Goal: Information Seeking & Learning: Learn about a topic

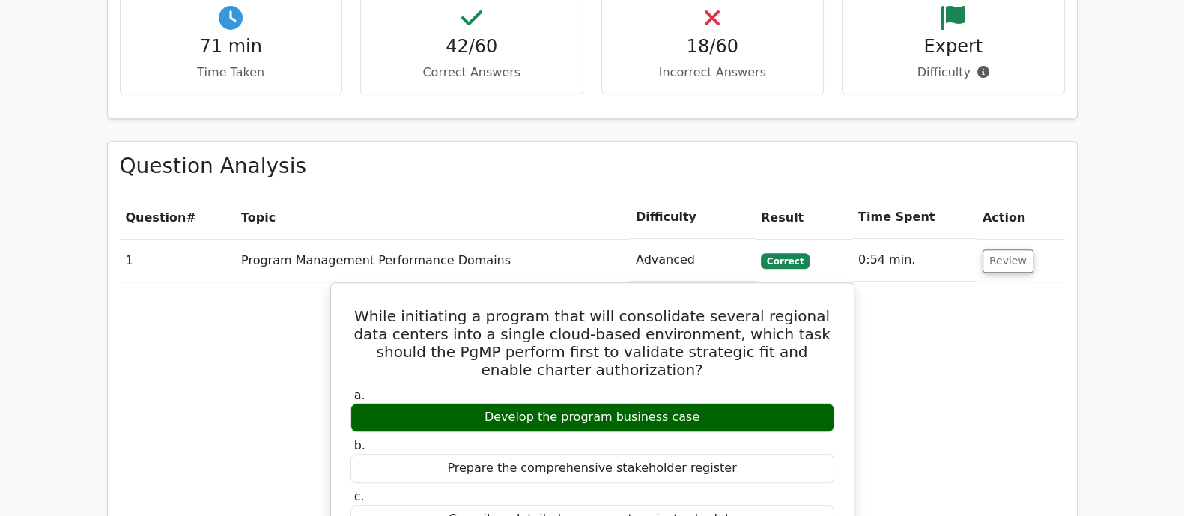
scroll to position [1309, 0]
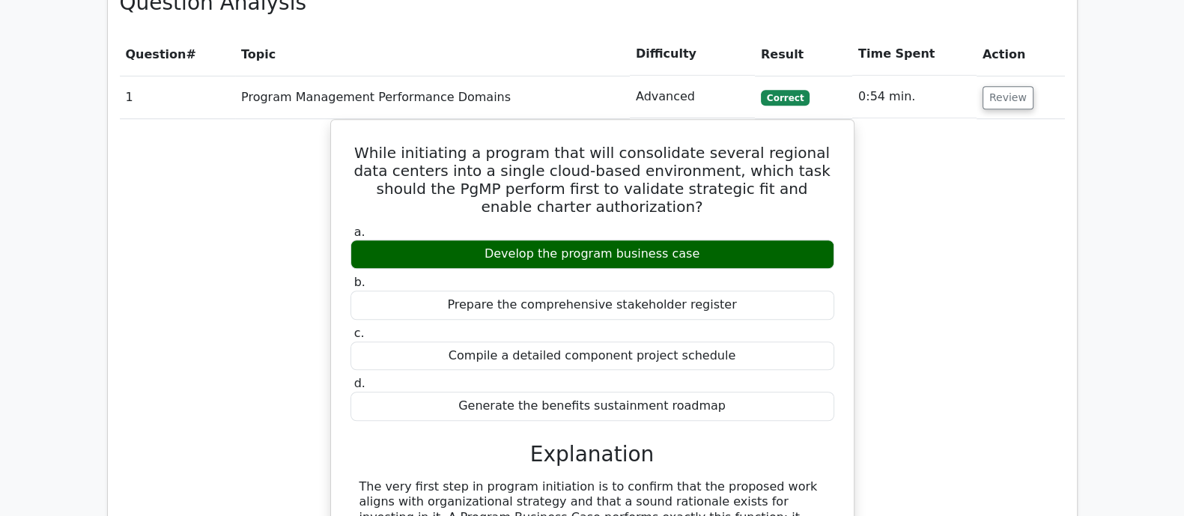
click at [955, 136] on div "While initiating a program that will consolidate several regional data centers …" at bounding box center [592, 424] width 945 height 611
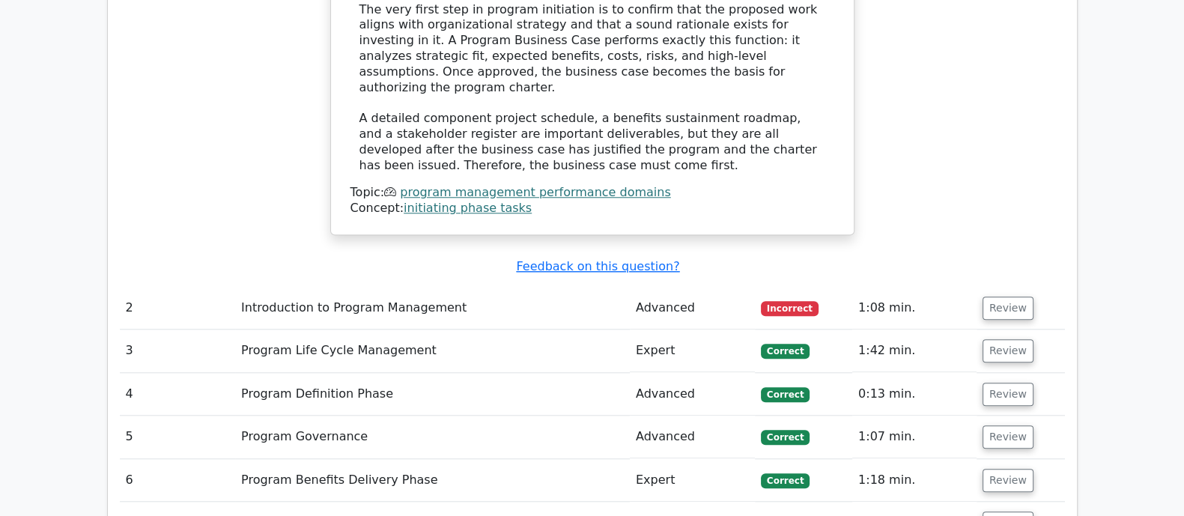
scroll to position [1872, 0]
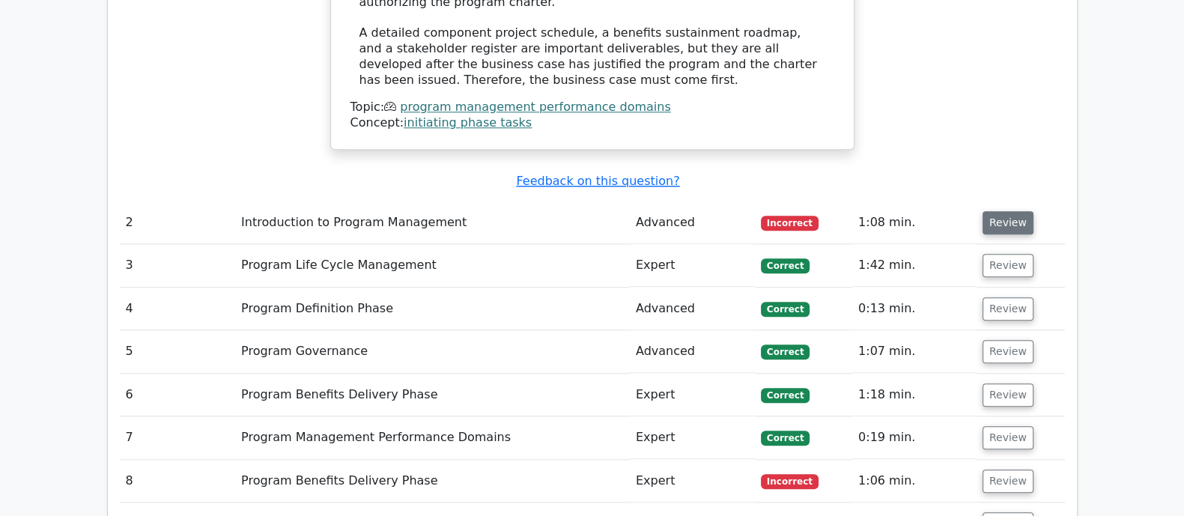
click at [997, 211] on button "Review" at bounding box center [1007, 222] width 51 height 23
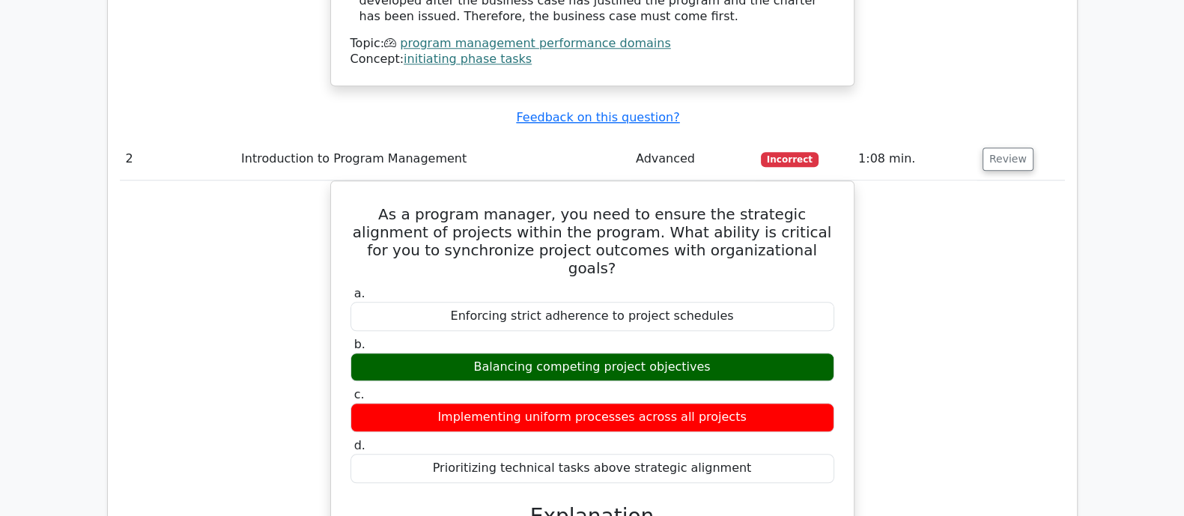
scroll to position [1965, 0]
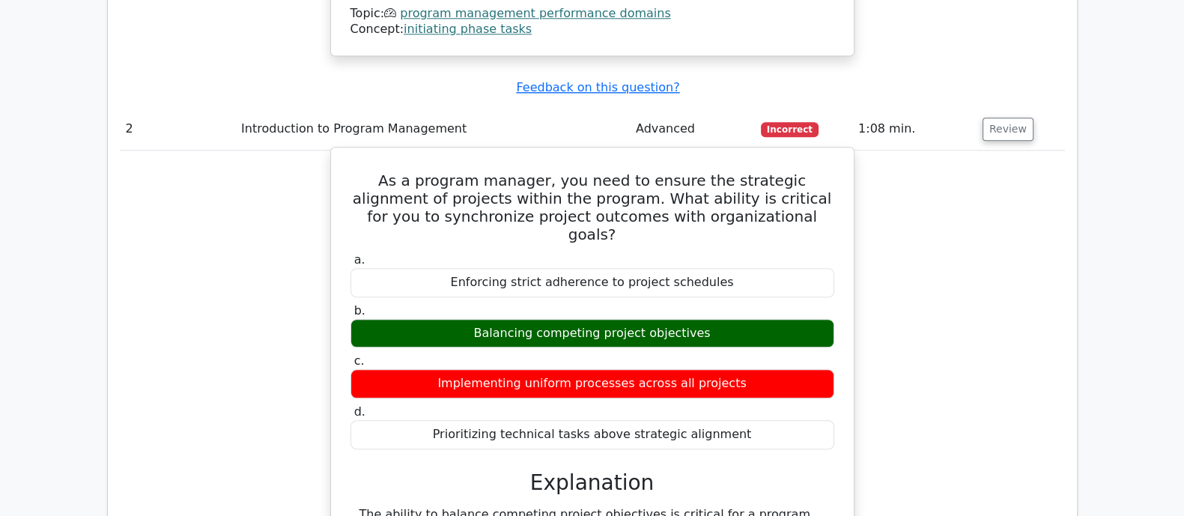
drag, startPoint x: 347, startPoint y: 106, endPoint x: 791, endPoint y: 342, distance: 503.4
click at [791, 342] on div "As a program manager, you need to ensure the strategic alignment of projects wi…" at bounding box center [592, 489] width 511 height 673
copy div "As a program manager, you need to ensure the strategic alignment of projects wi…"
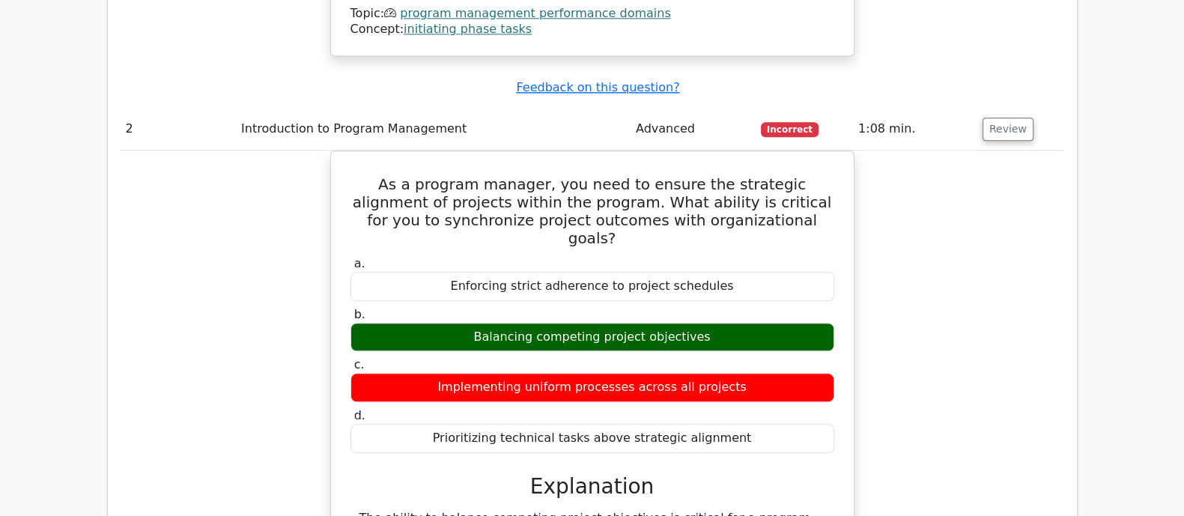
click at [978, 261] on div "As a program manager, you need to ensure the strategic alignment of projects wi…" at bounding box center [592, 502] width 945 height 705
click at [936, 158] on div "As a program manager, you need to ensure the strategic alignment of projects wi…" at bounding box center [592, 502] width 945 height 705
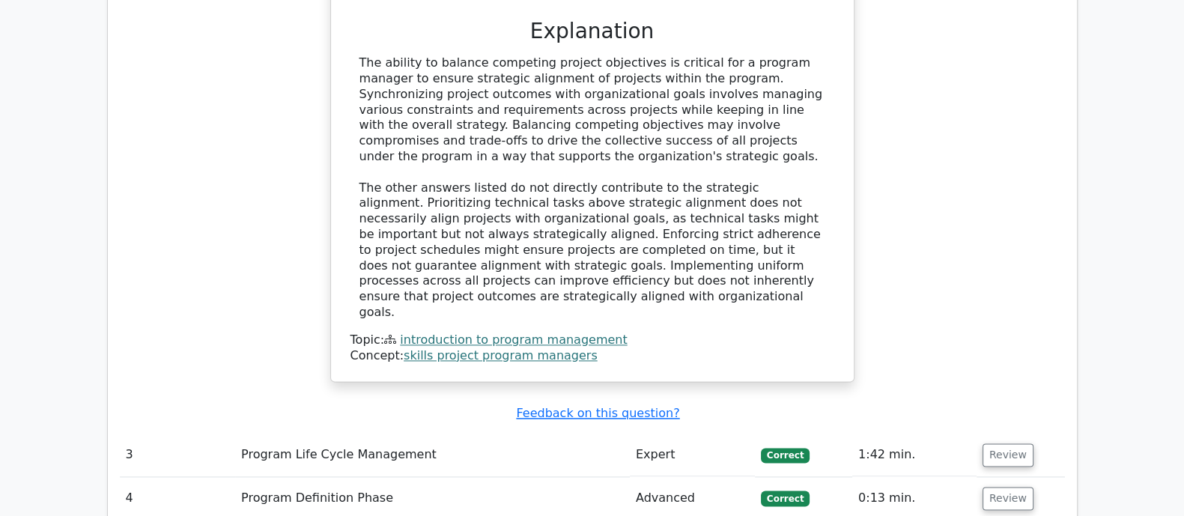
scroll to position [2620, 0]
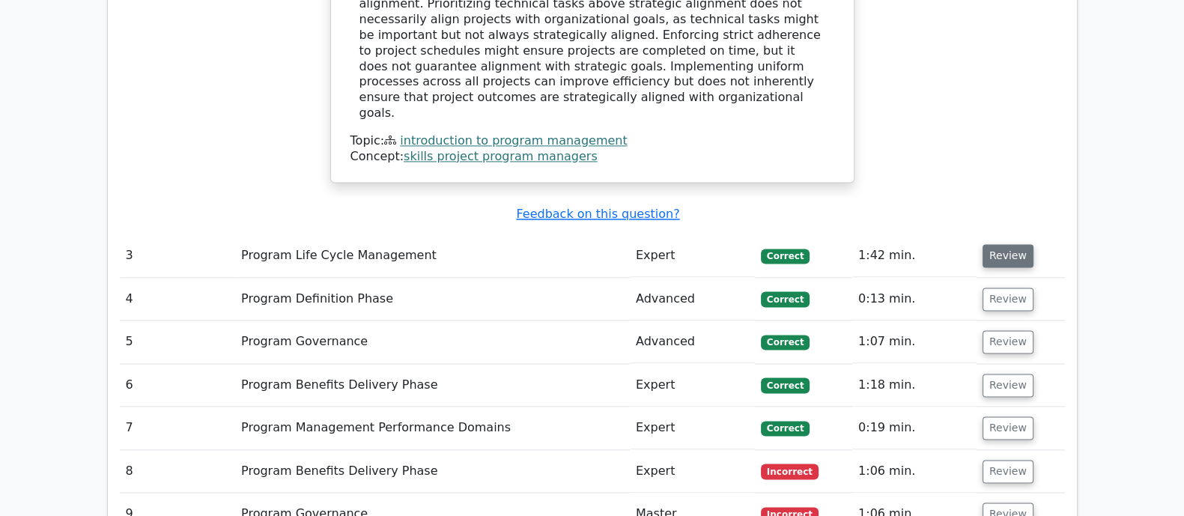
click at [1015, 244] on button "Review" at bounding box center [1007, 255] width 51 height 23
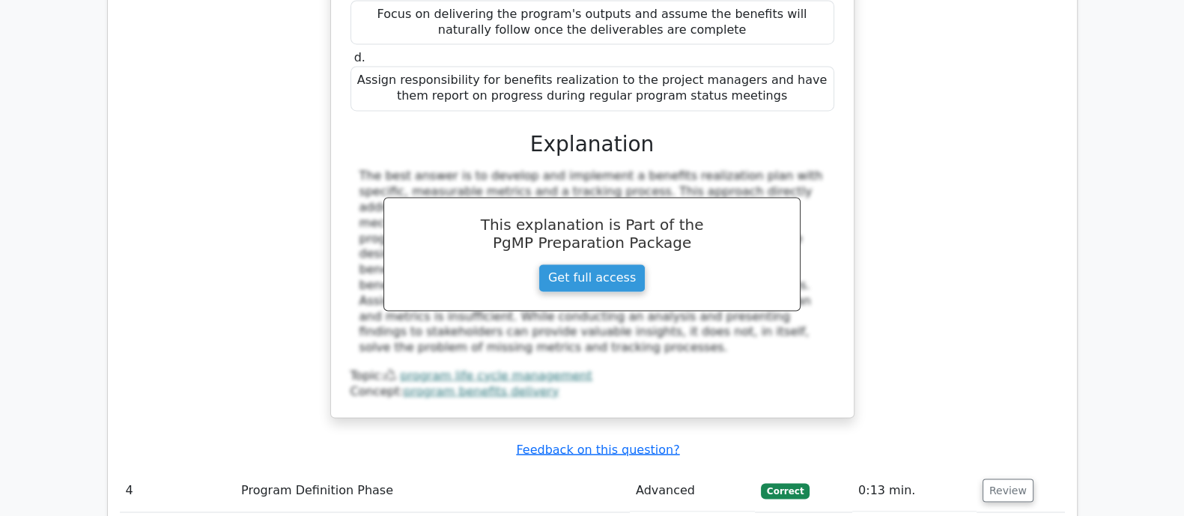
scroll to position [3369, 0]
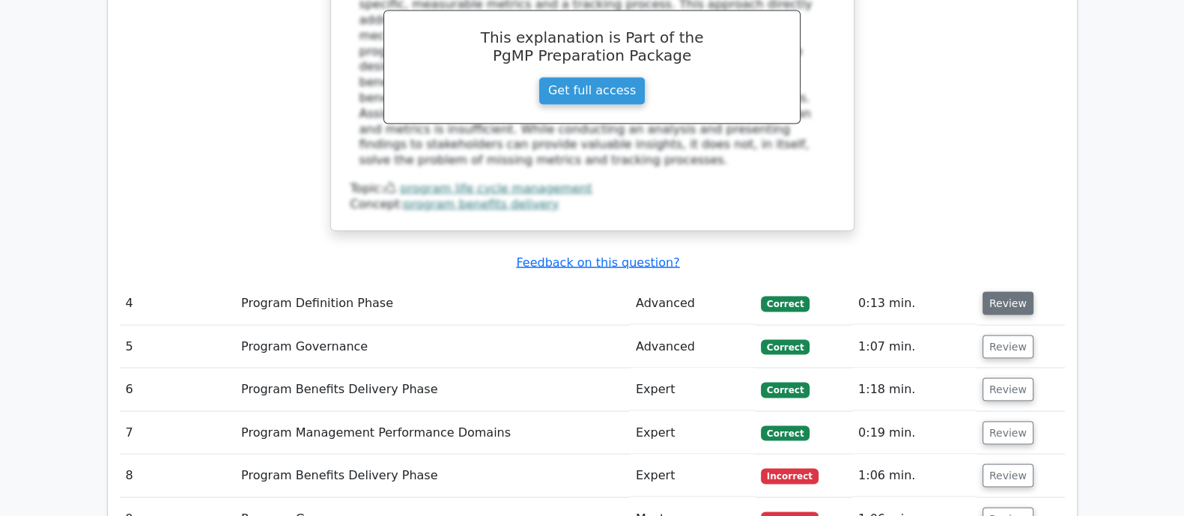
click at [982, 291] on button "Review" at bounding box center [1007, 302] width 51 height 23
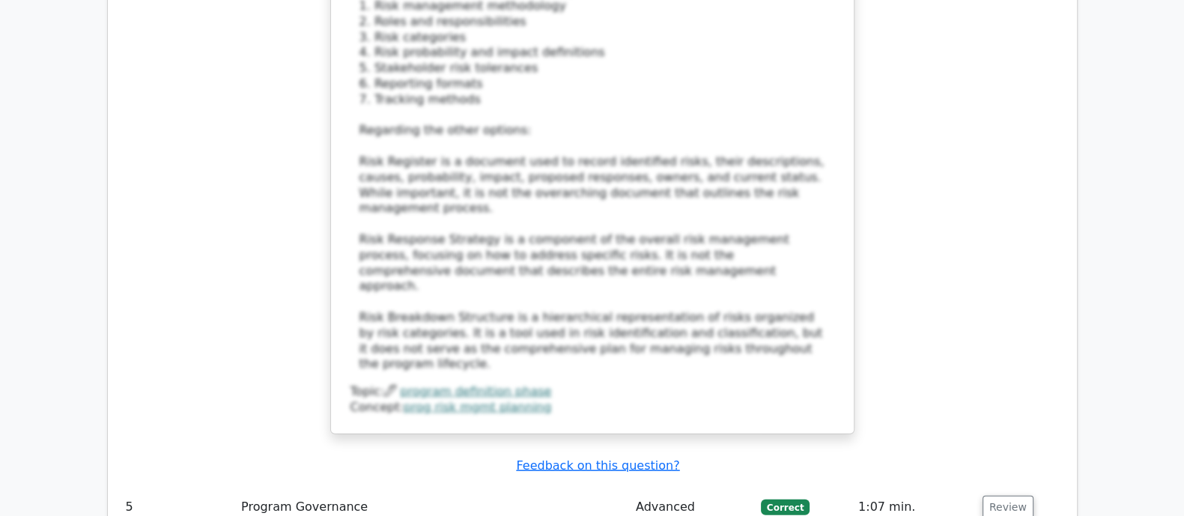
scroll to position [4305, 0]
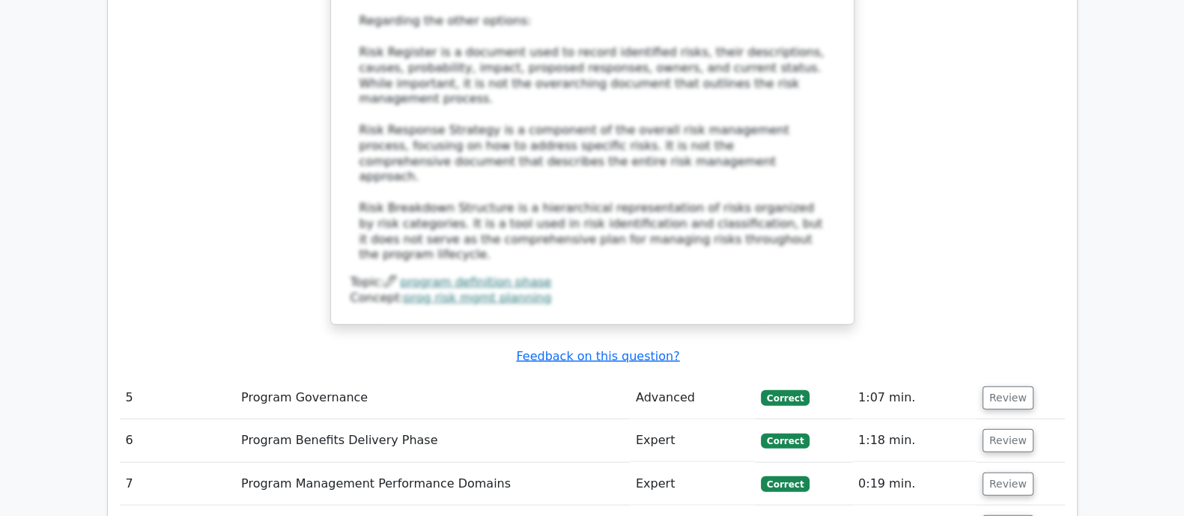
click at [1026, 377] on td "Review" at bounding box center [1020, 398] width 88 height 43
click at [1002, 386] on button "Review" at bounding box center [1007, 397] width 51 height 23
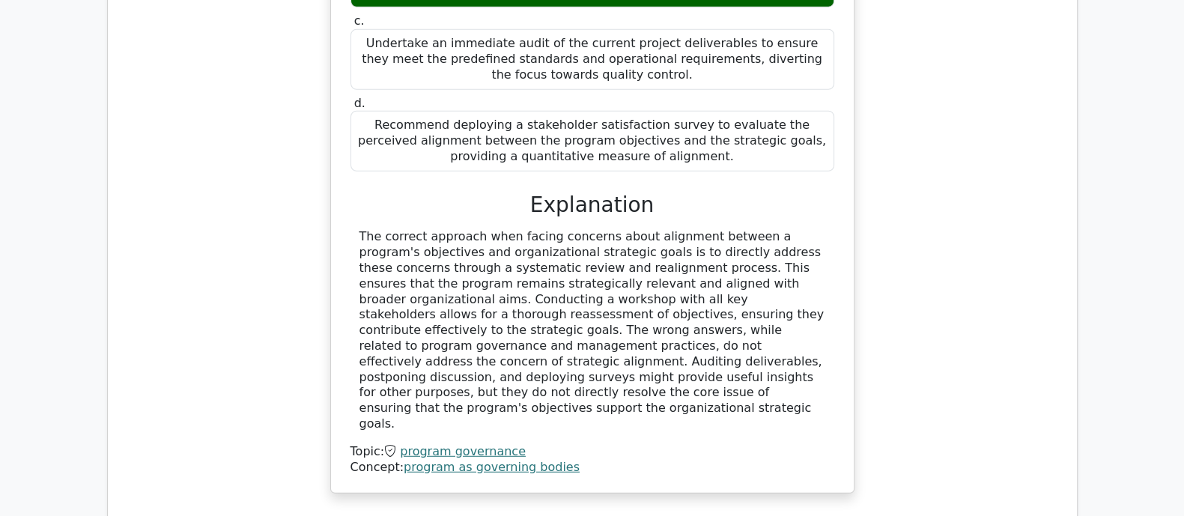
scroll to position [5147, 0]
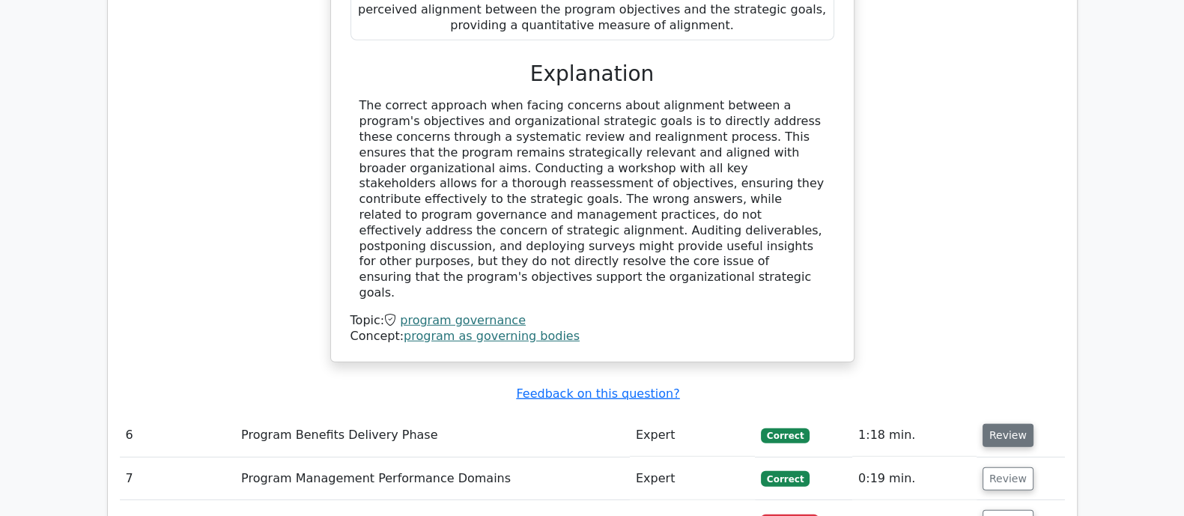
click at [1014, 424] on button "Review" at bounding box center [1007, 435] width 51 height 23
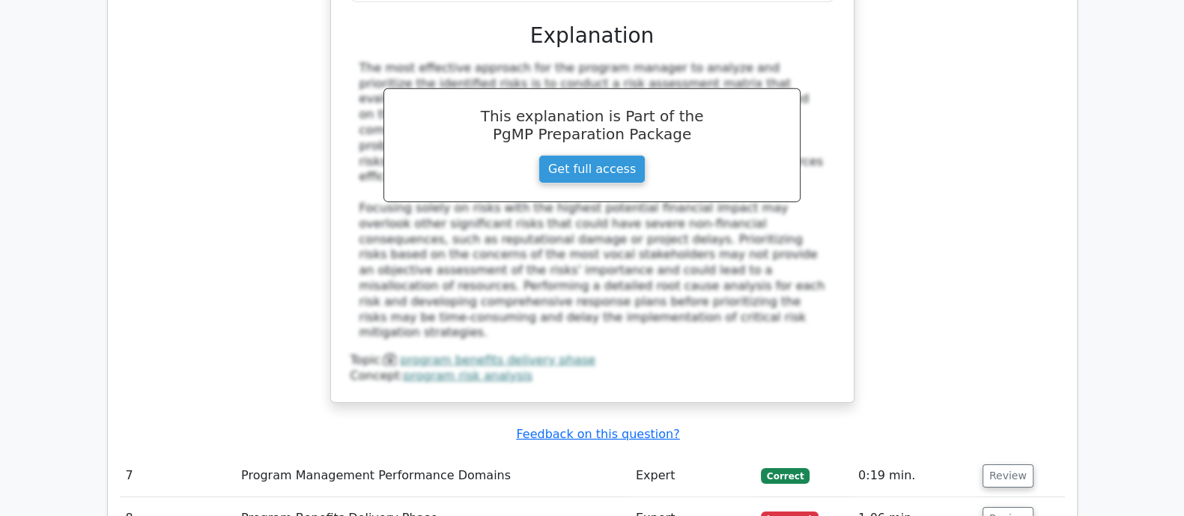
scroll to position [6082, 0]
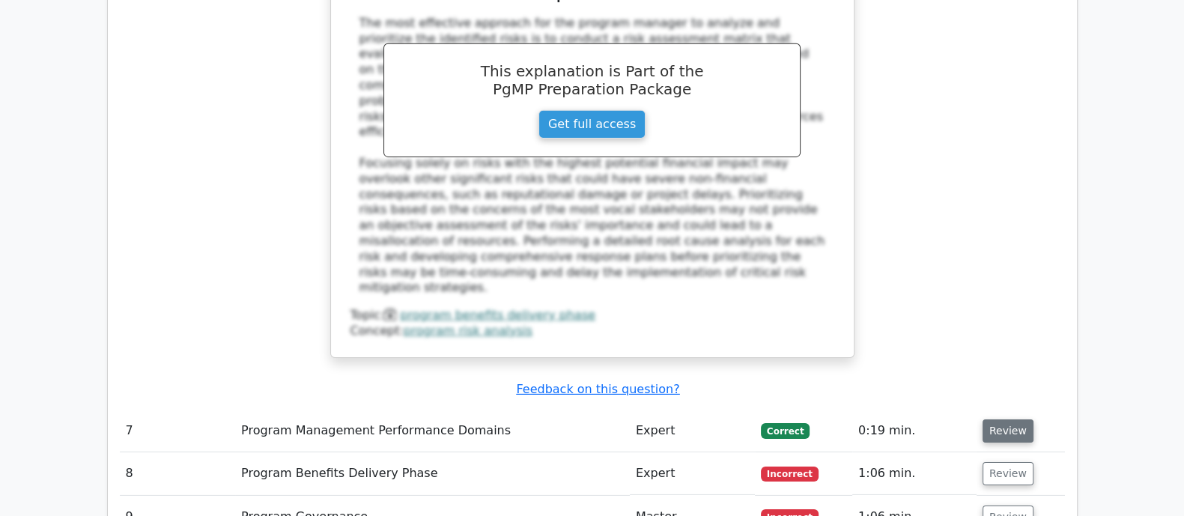
click at [1010, 419] on button "Review" at bounding box center [1007, 430] width 51 height 23
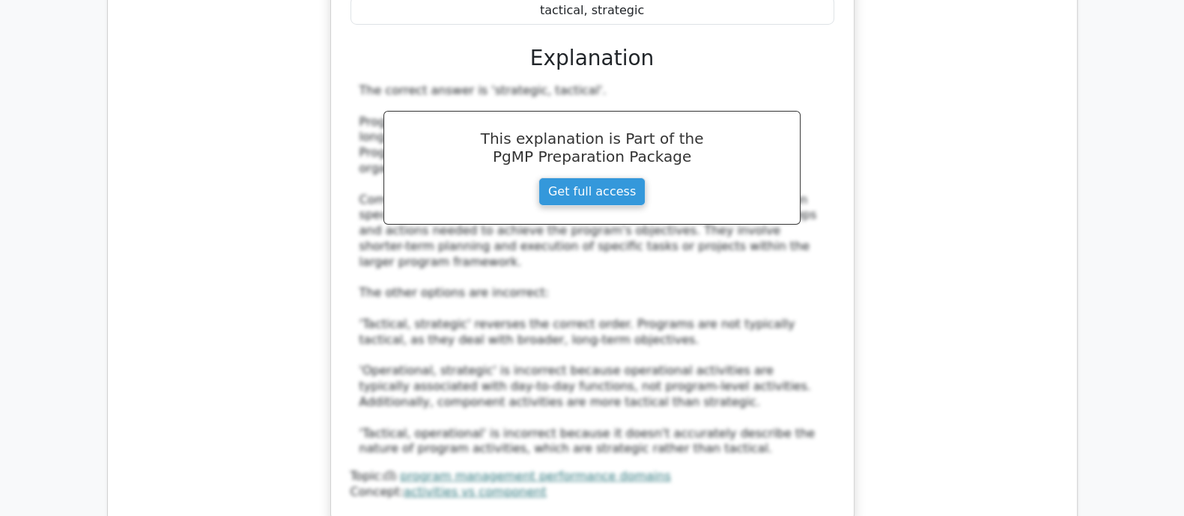
scroll to position [6832, 0]
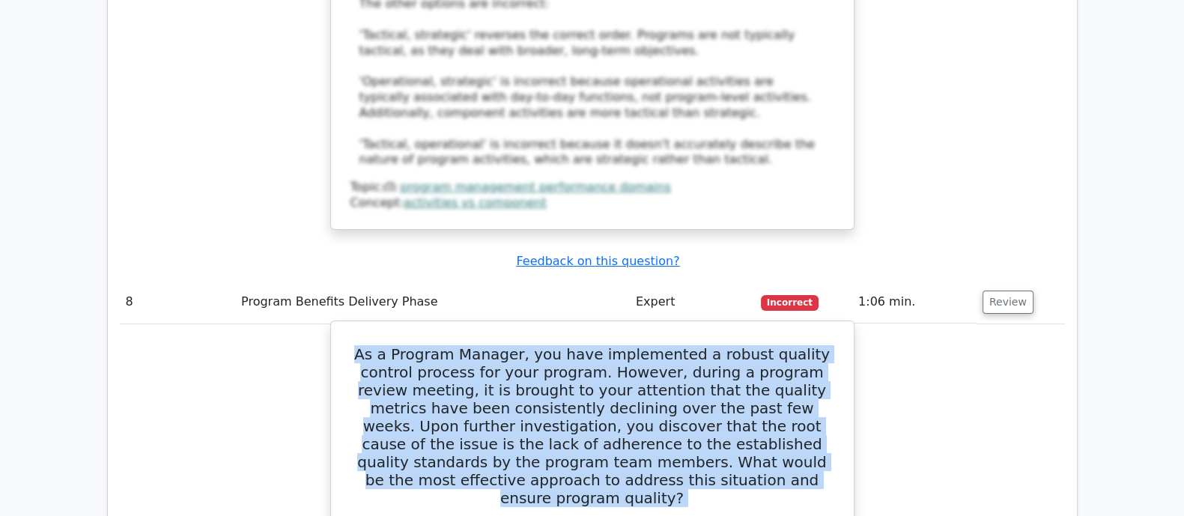
scroll to position [7393, 0]
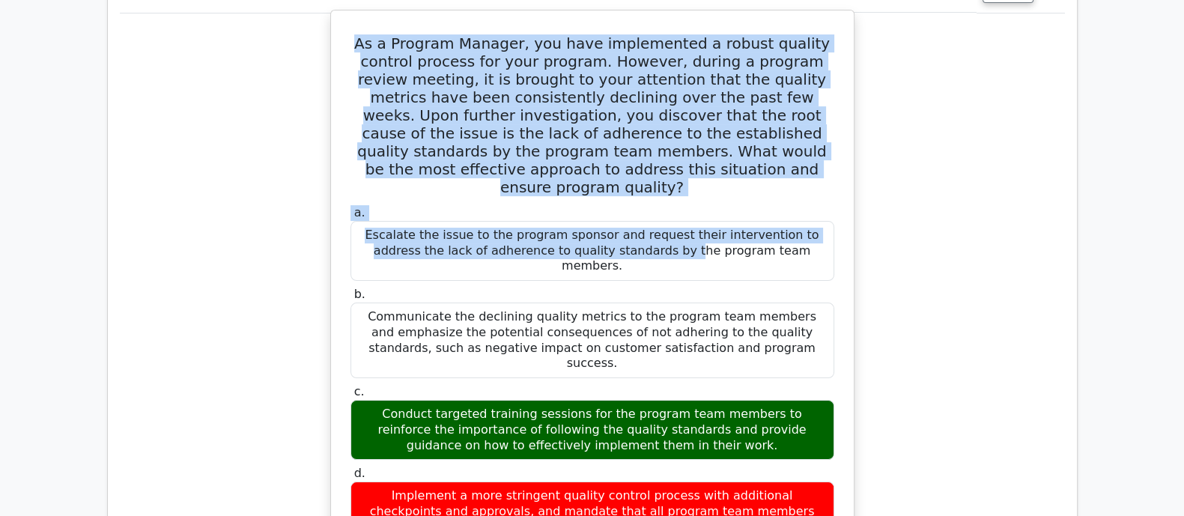
drag, startPoint x: 347, startPoint y: 63, endPoint x: 713, endPoint y: 123, distance: 371.0
click at [713, 123] on div "As a Program Manager, you have implemented a robust quality control process for…" at bounding box center [592, 475] width 511 height 919
copy div "As a Program Manager, you have implemented a robust quality control process for…"
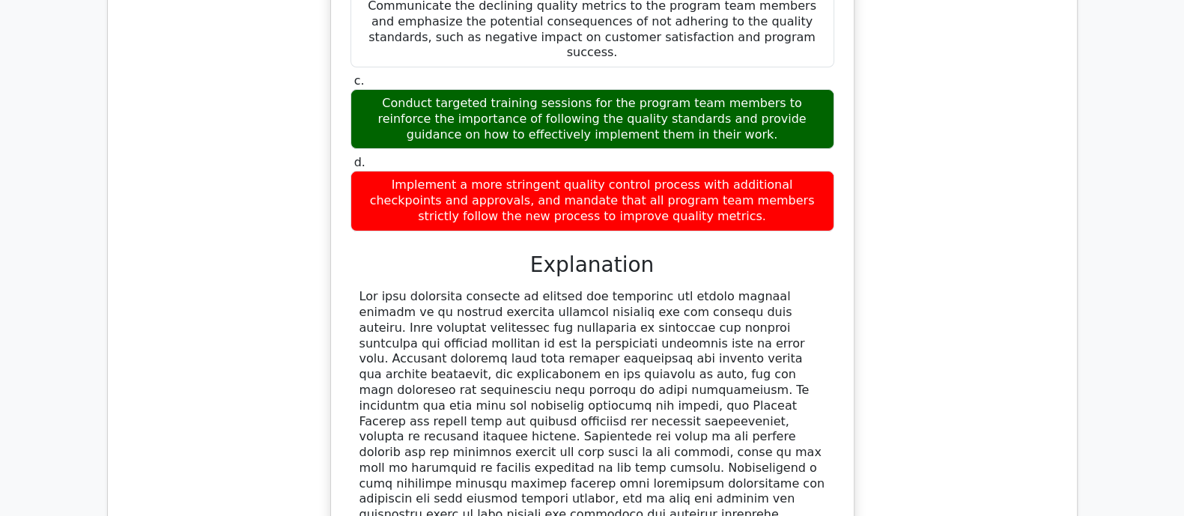
scroll to position [7861, 0]
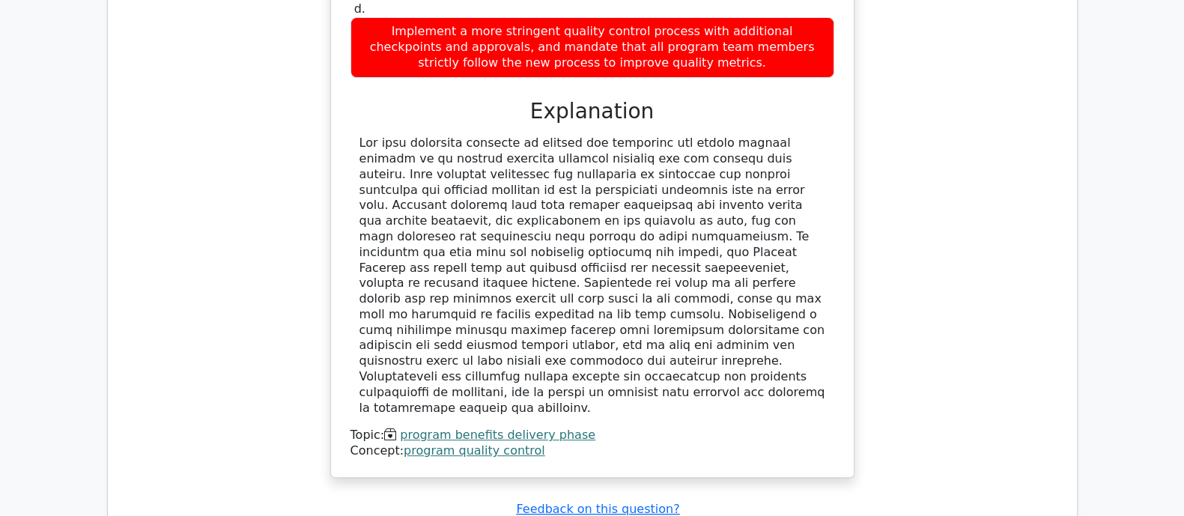
drag, startPoint x: 333, startPoint y: 158, endPoint x: 829, endPoint y: 393, distance: 548.6
copy div "In a functional organization, what is the primary challenge faced by a program …"
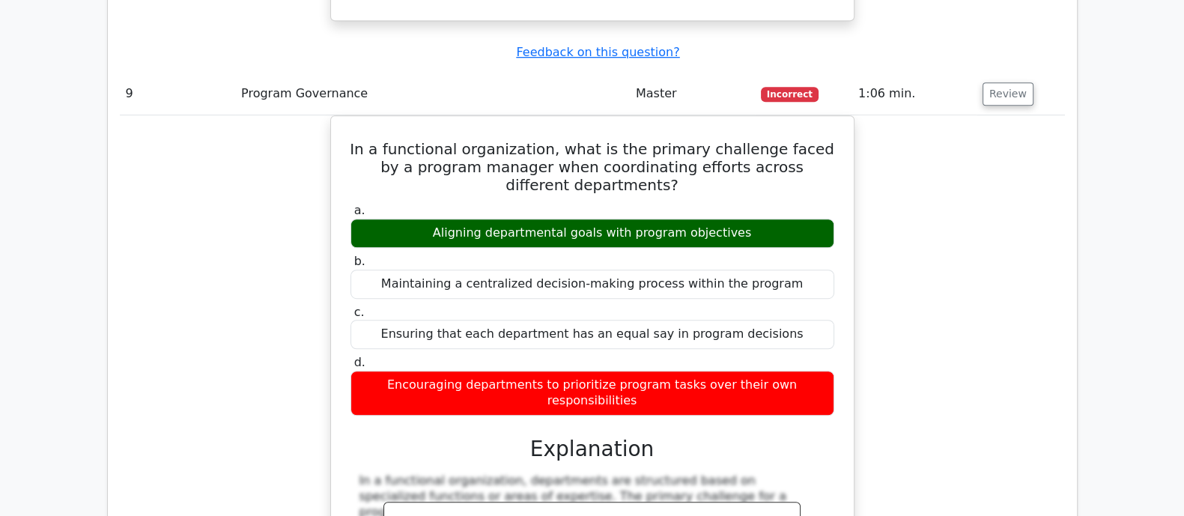
scroll to position [8329, 0]
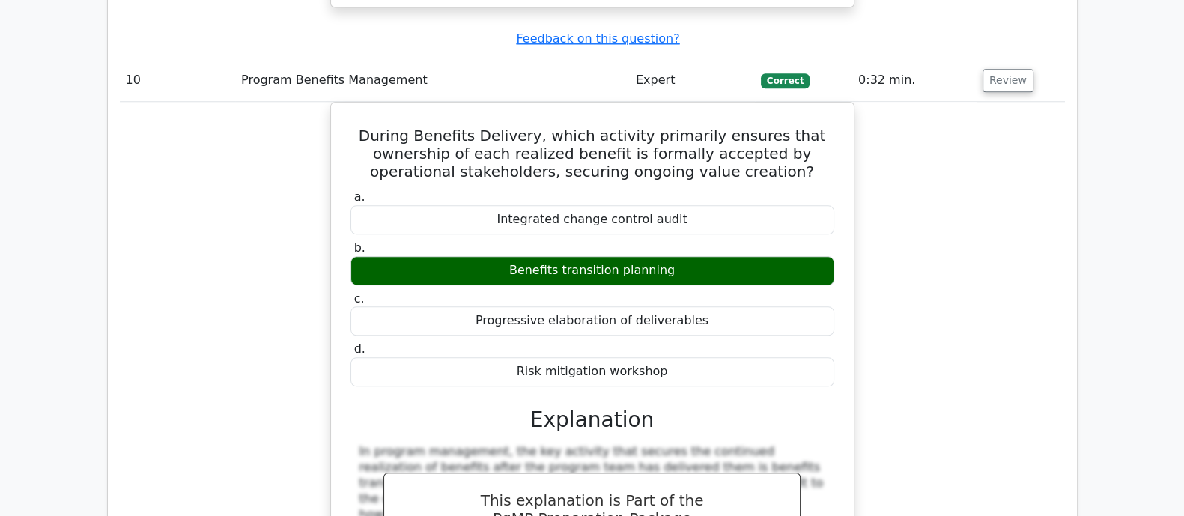
scroll to position [9078, 0]
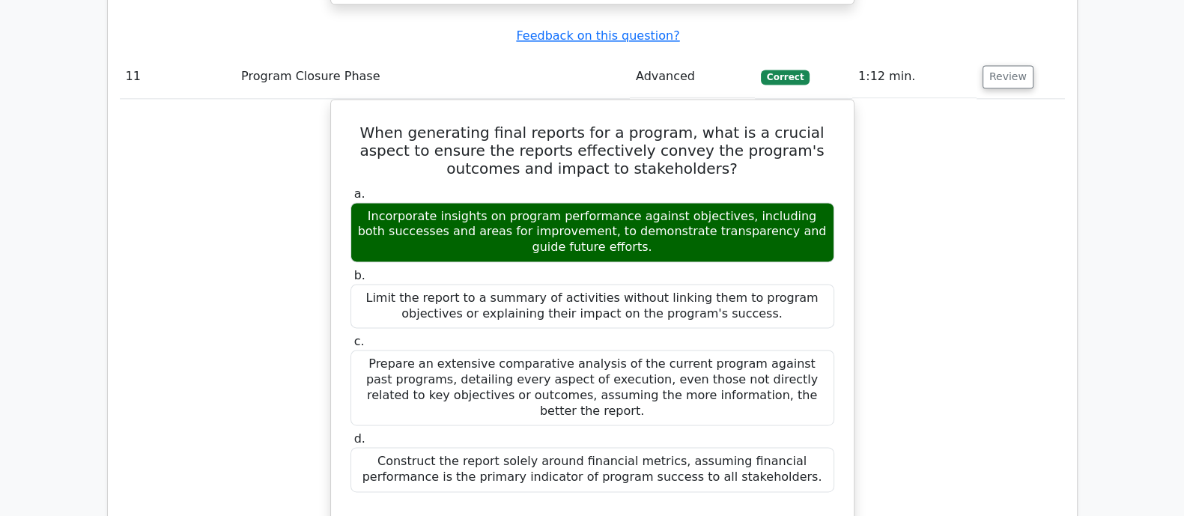
scroll to position [9826, 0]
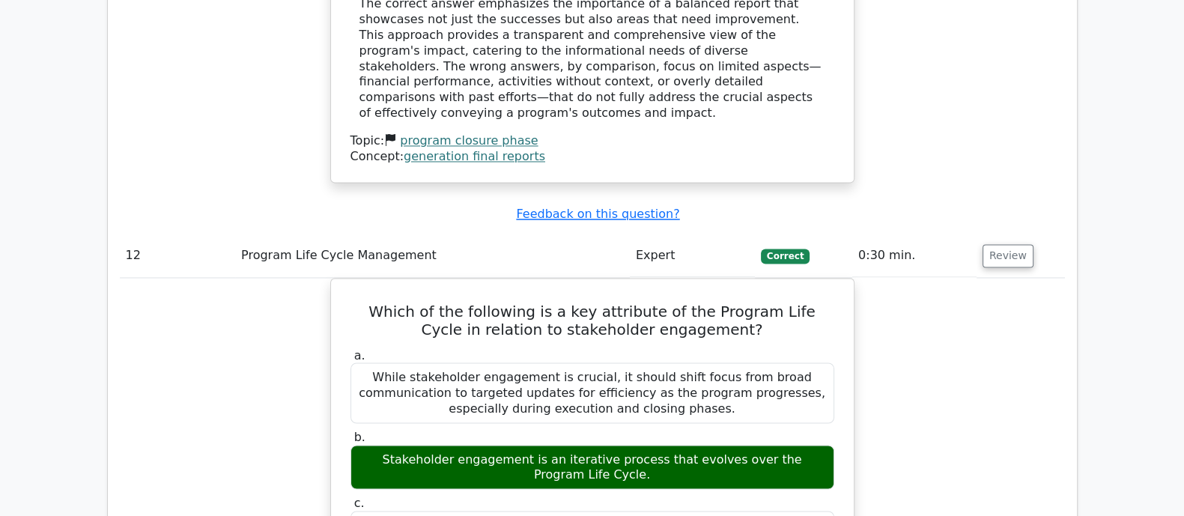
scroll to position [10481, 0]
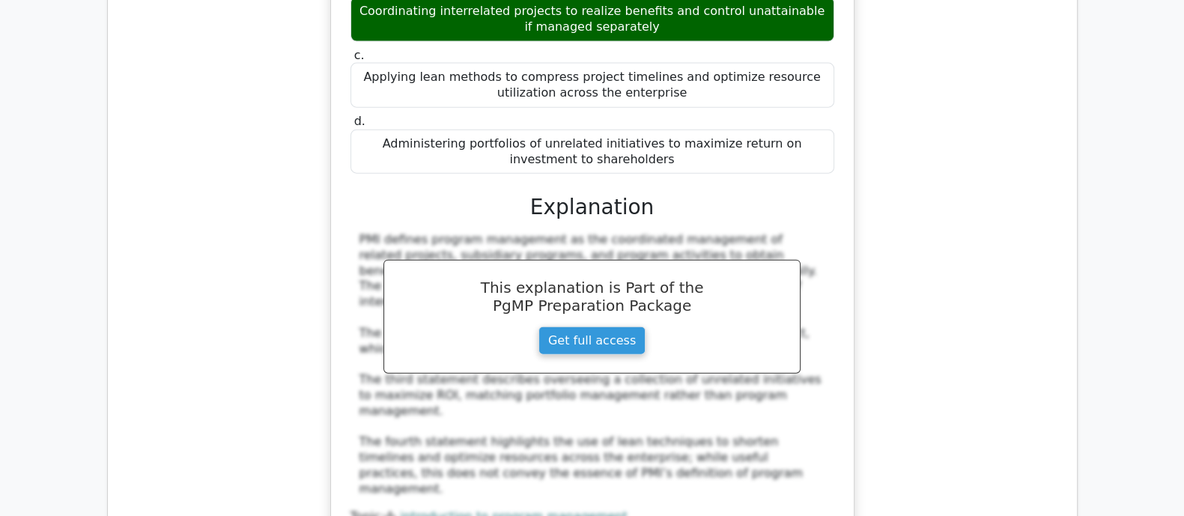
scroll to position [11417, 0]
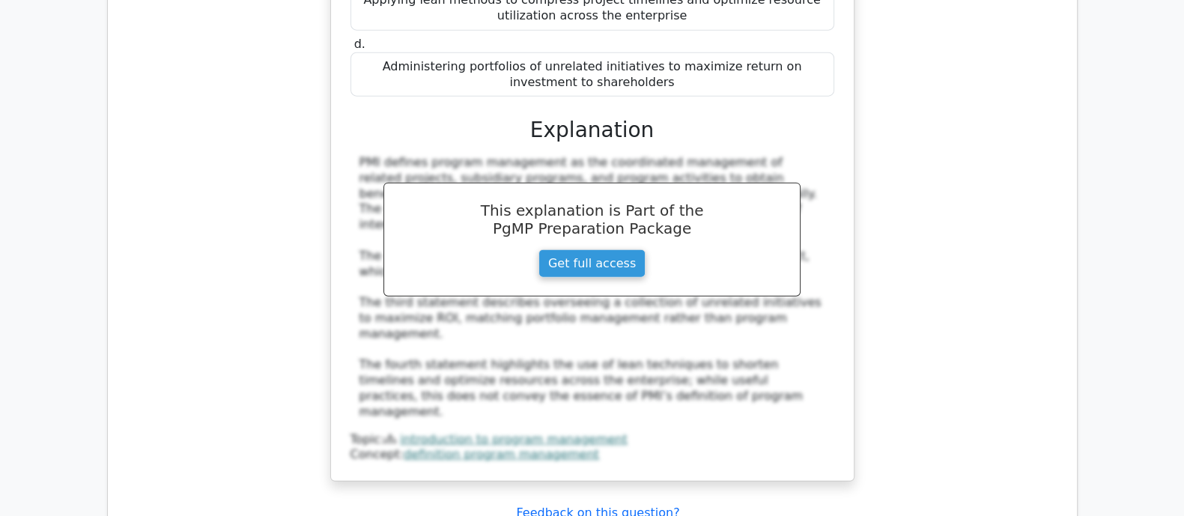
scroll to position [11510, 0]
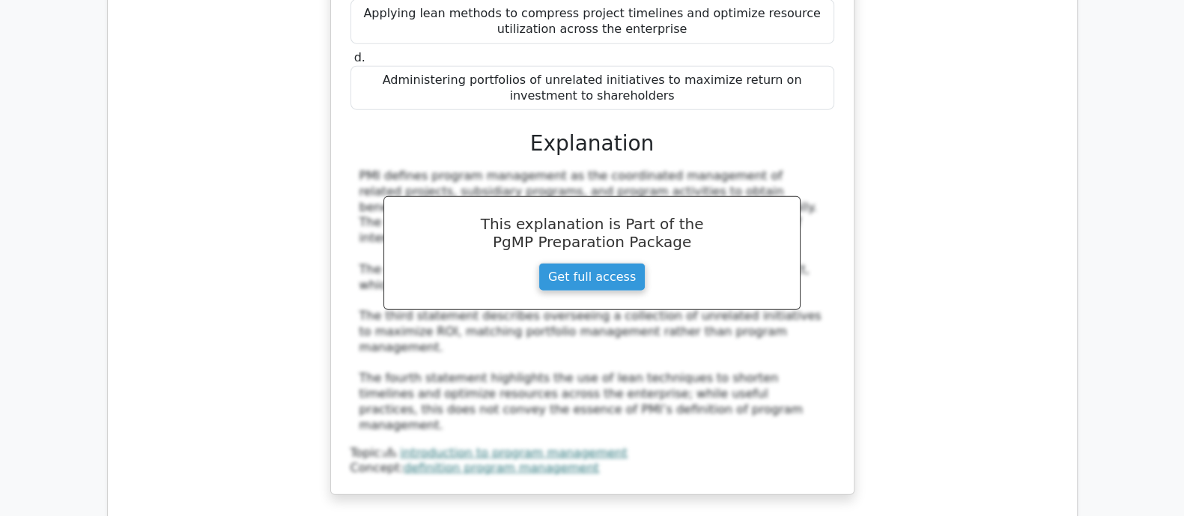
drag, startPoint x: 475, startPoint y: 136, endPoint x: 790, endPoint y: 155, distance: 315.0
drag, startPoint x: 612, startPoint y: 90, endPoint x: 793, endPoint y: 118, distance: 182.5
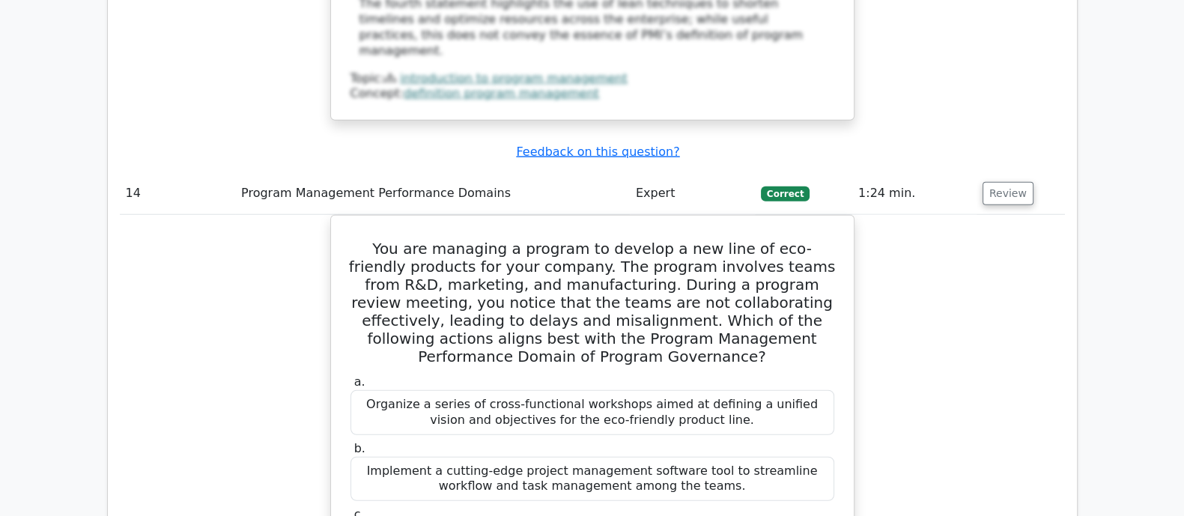
scroll to position [11978, 0]
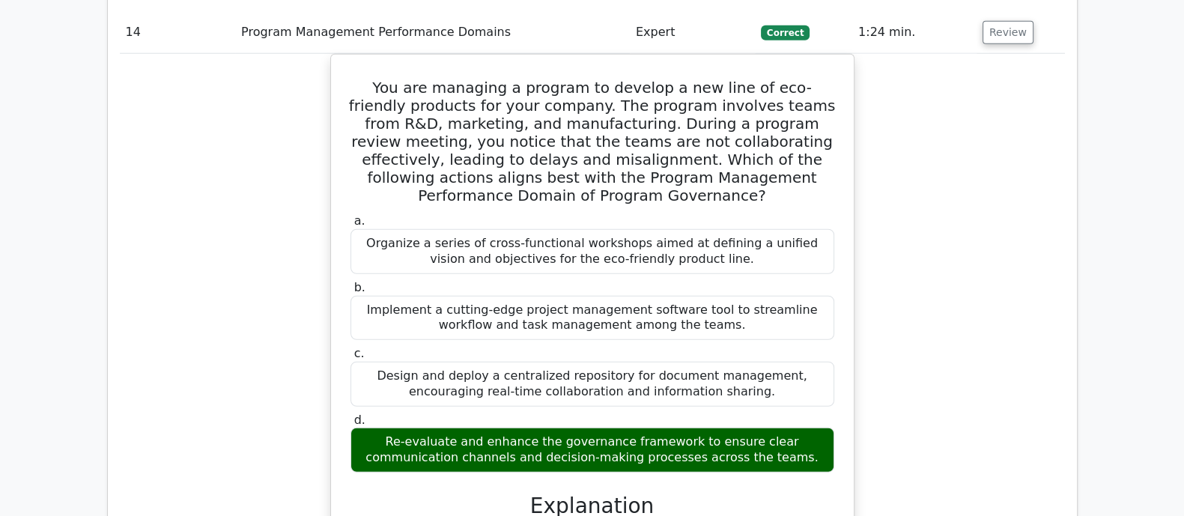
scroll to position [12259, 0]
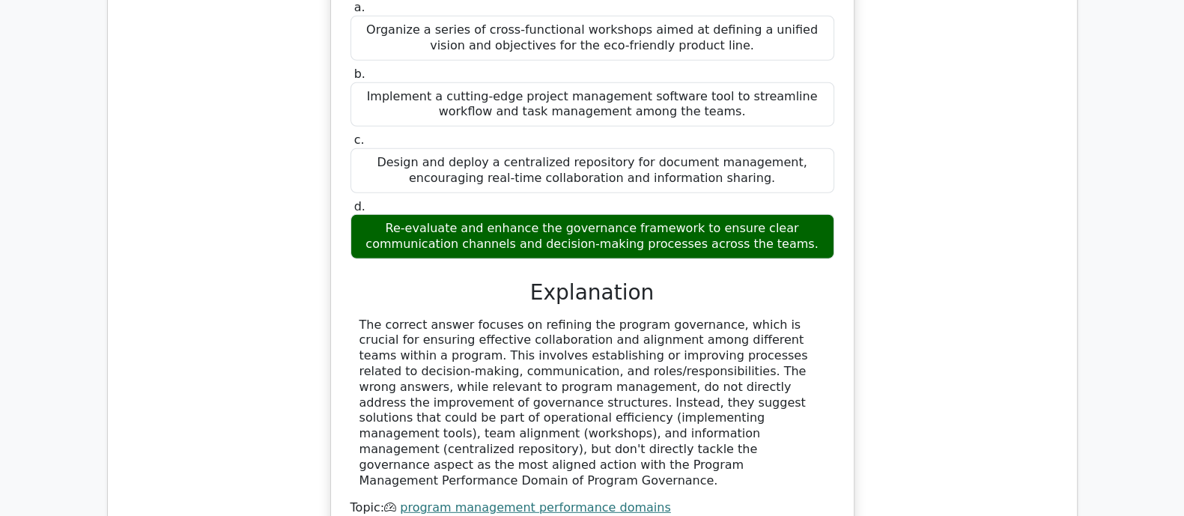
drag, startPoint x: 670, startPoint y: 103, endPoint x: 825, endPoint y: 106, distance: 155.0
drag, startPoint x: 395, startPoint y: 131, endPoint x: 670, endPoint y: 129, distance: 275.5
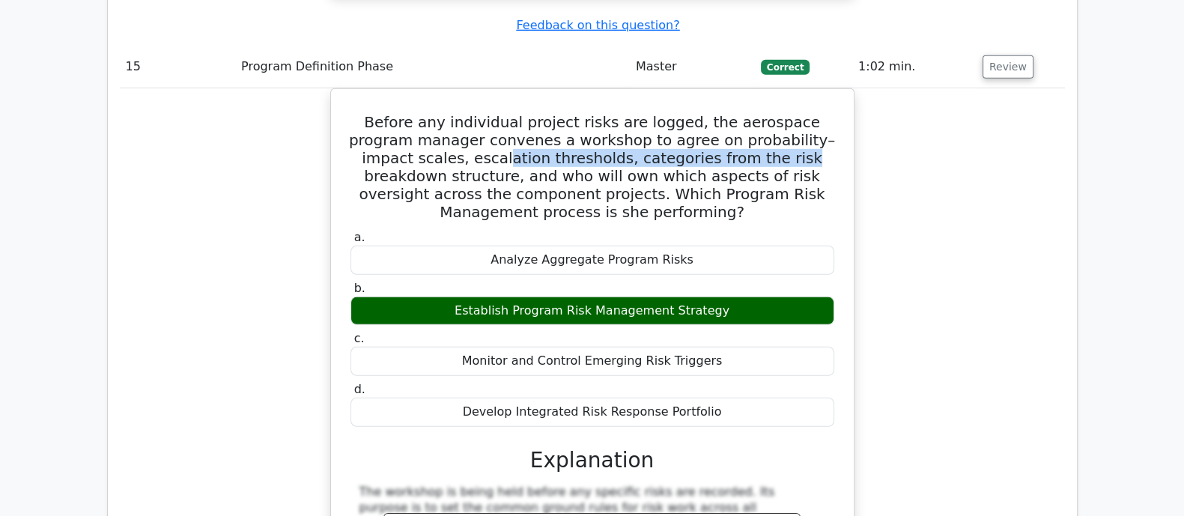
scroll to position [12821, 0]
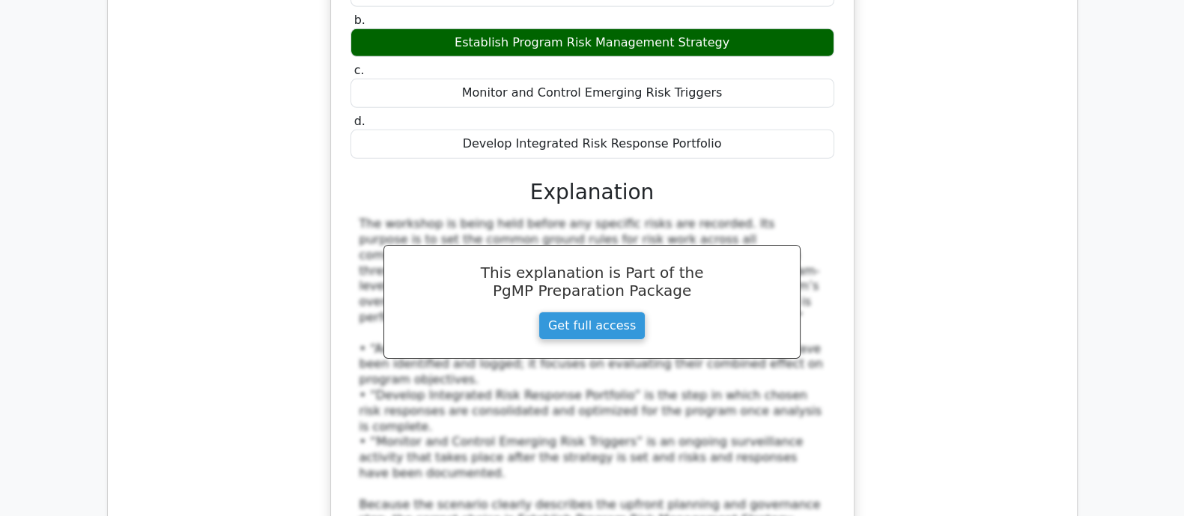
scroll to position [13102, 0]
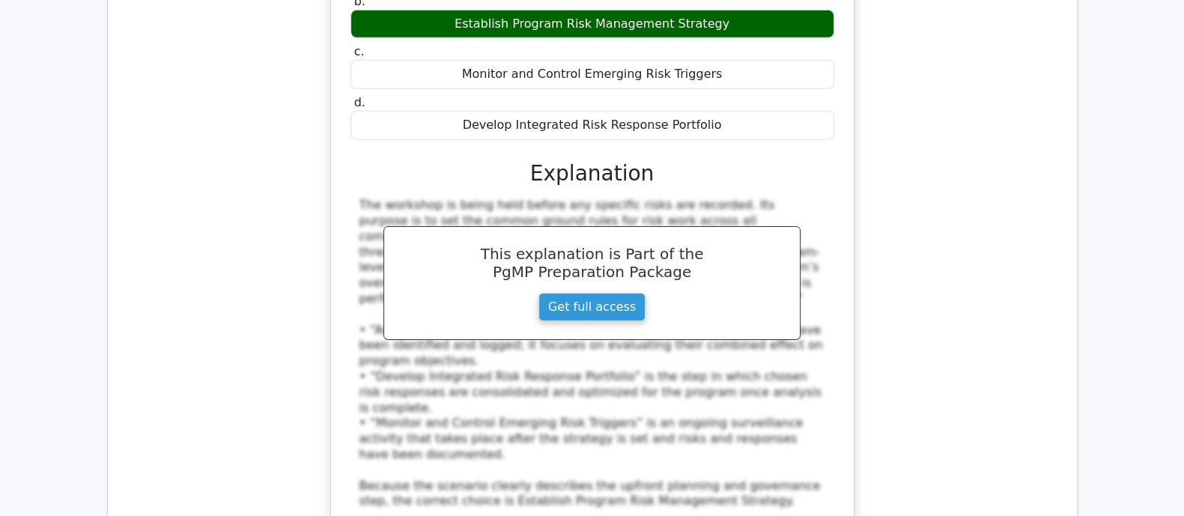
drag, startPoint x: 364, startPoint y: 37, endPoint x: 734, endPoint y: 335, distance: 475.4
copy div "During a benefits analysis, you determine that a project aligns with organizati…"
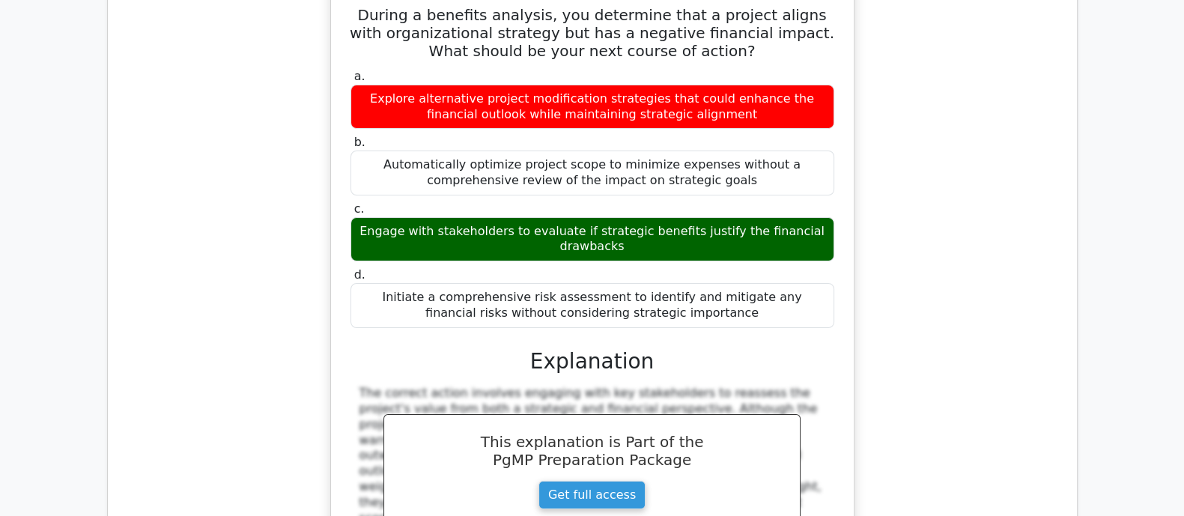
scroll to position [13757, 0]
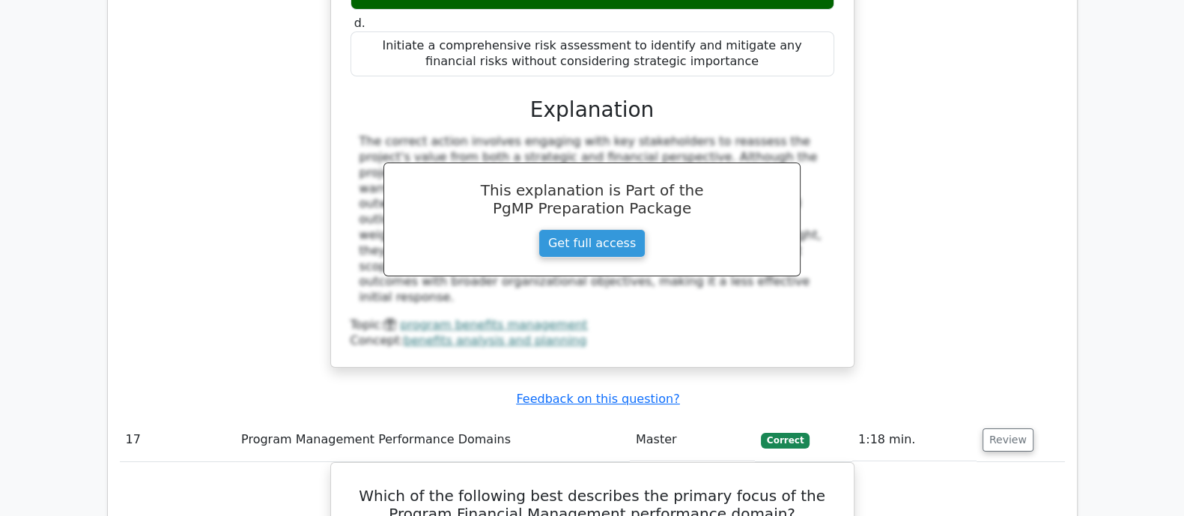
scroll to position [14225, 0]
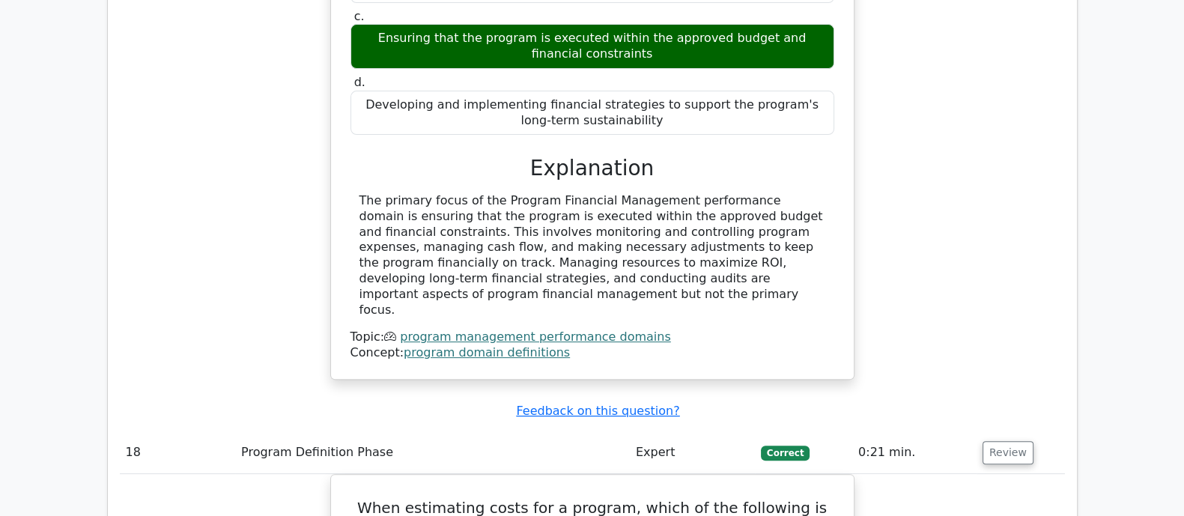
scroll to position [14974, 0]
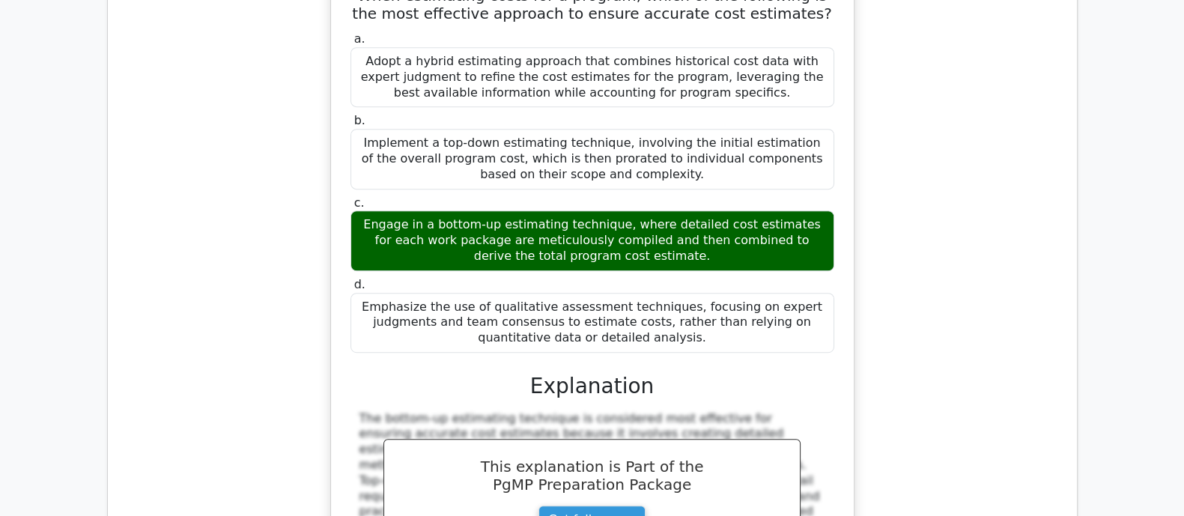
scroll to position [15255, 0]
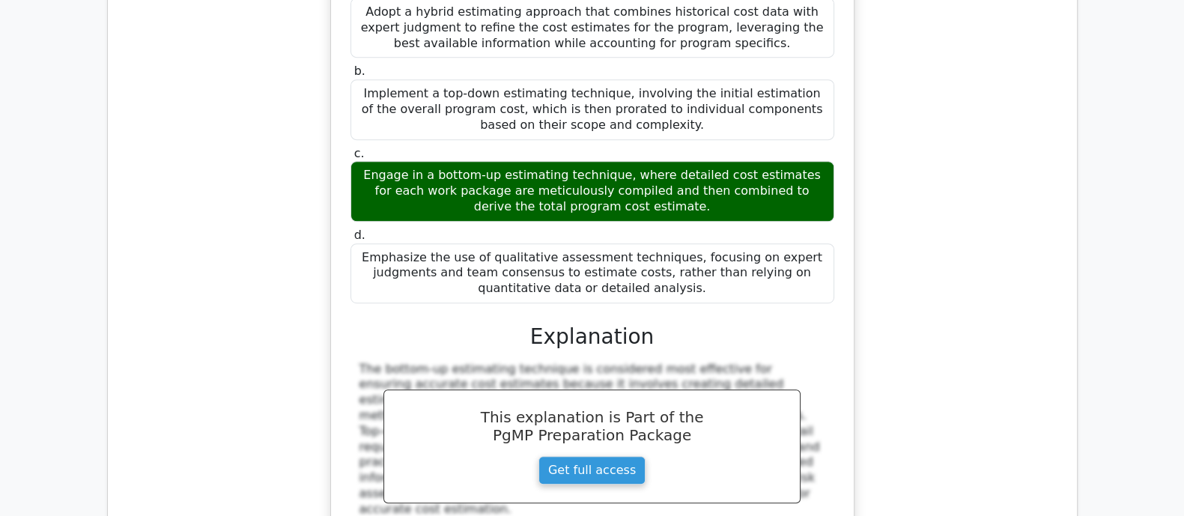
drag, startPoint x: 349, startPoint y: 22, endPoint x: 712, endPoint y: 311, distance: 463.6
copy div "In Program Management, which of the following best describes the purpose of the…"
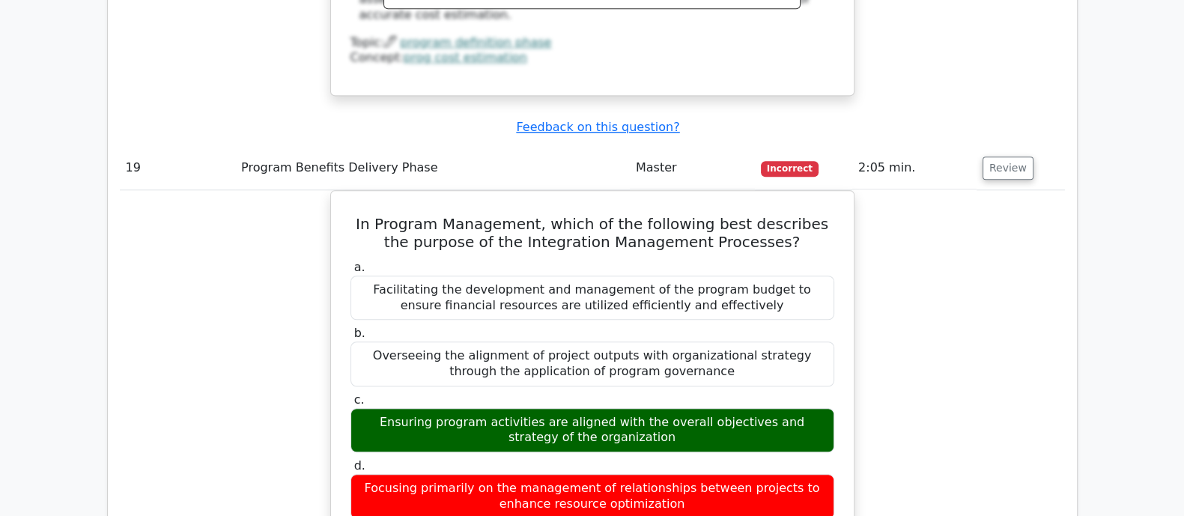
scroll to position [15816, 0]
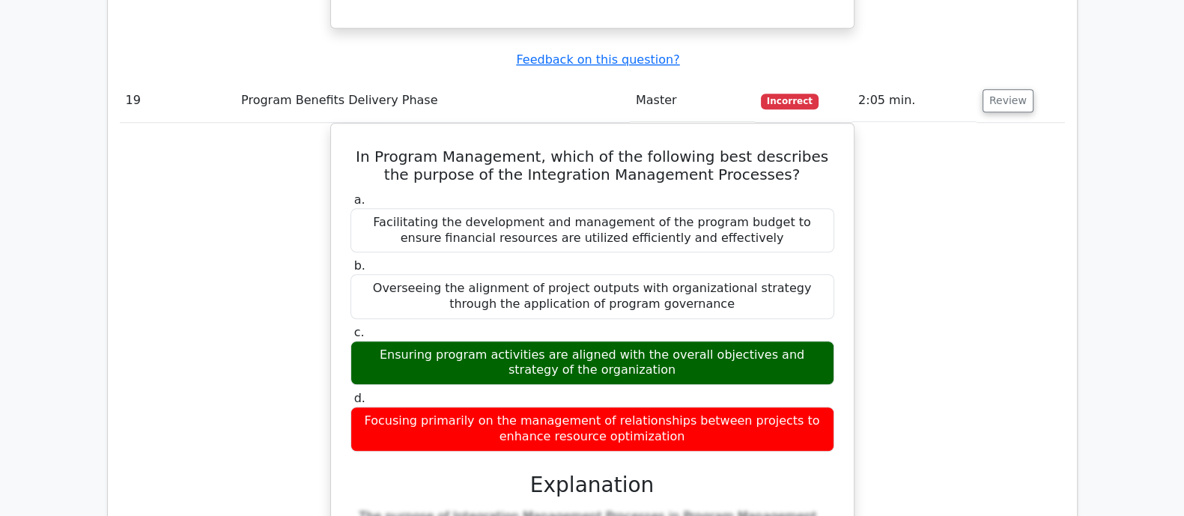
drag, startPoint x: 988, startPoint y: 146, endPoint x: 988, endPoint y: 137, distance: 9.0
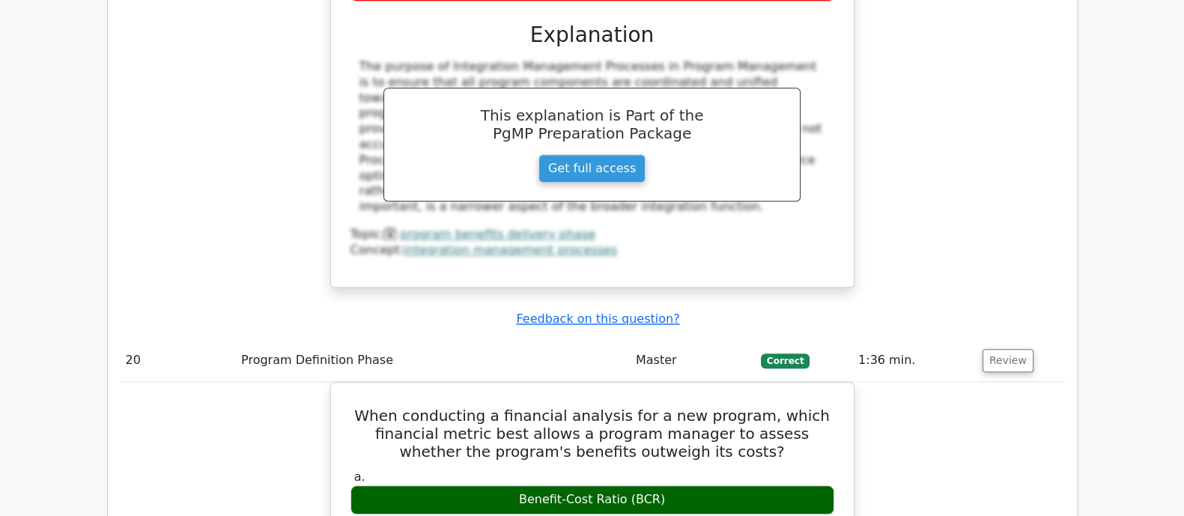
scroll to position [16378, 0]
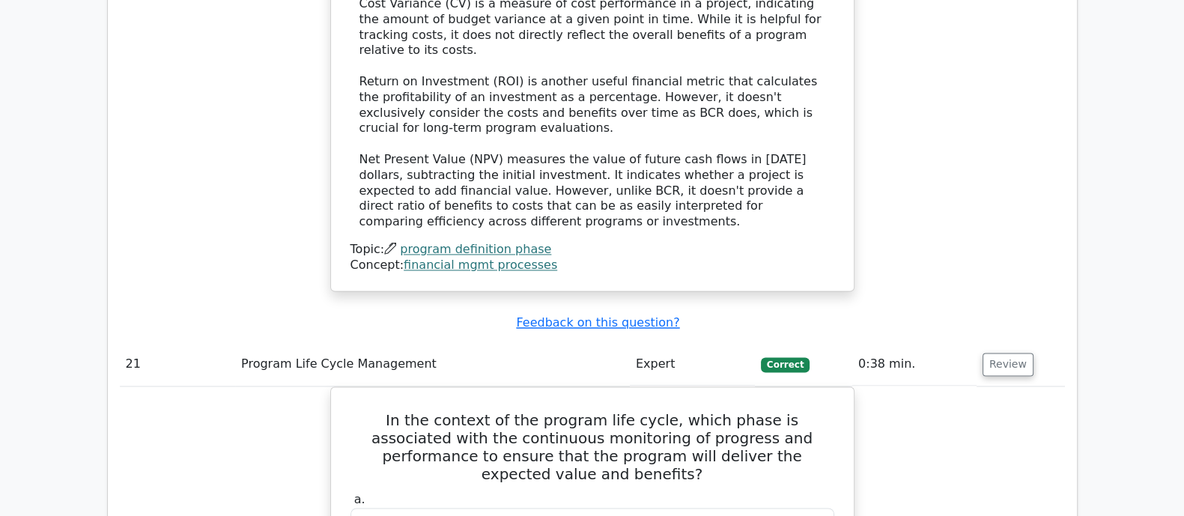
scroll to position [17220, 0]
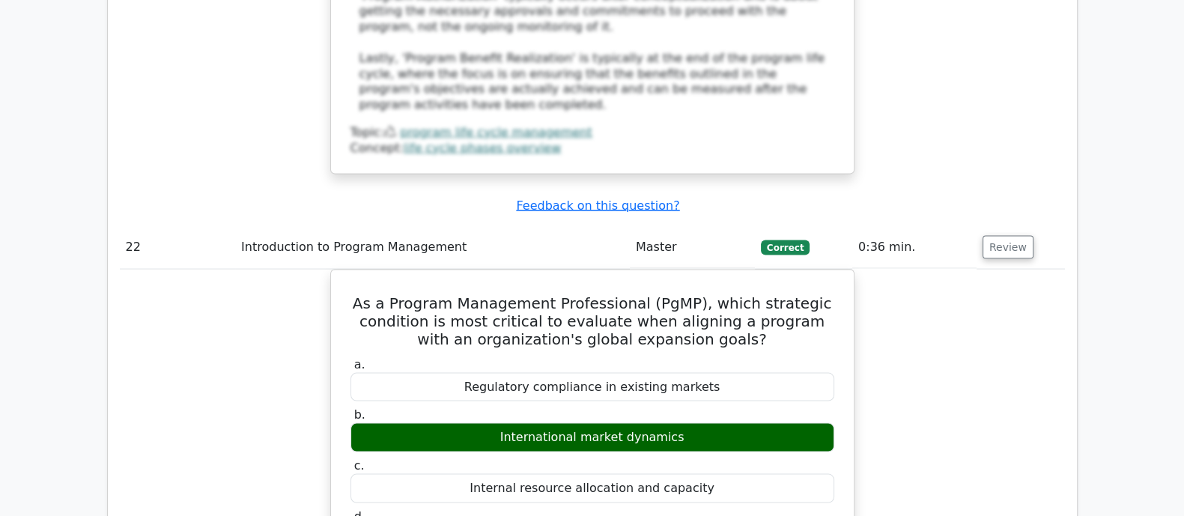
scroll to position [18062, 0]
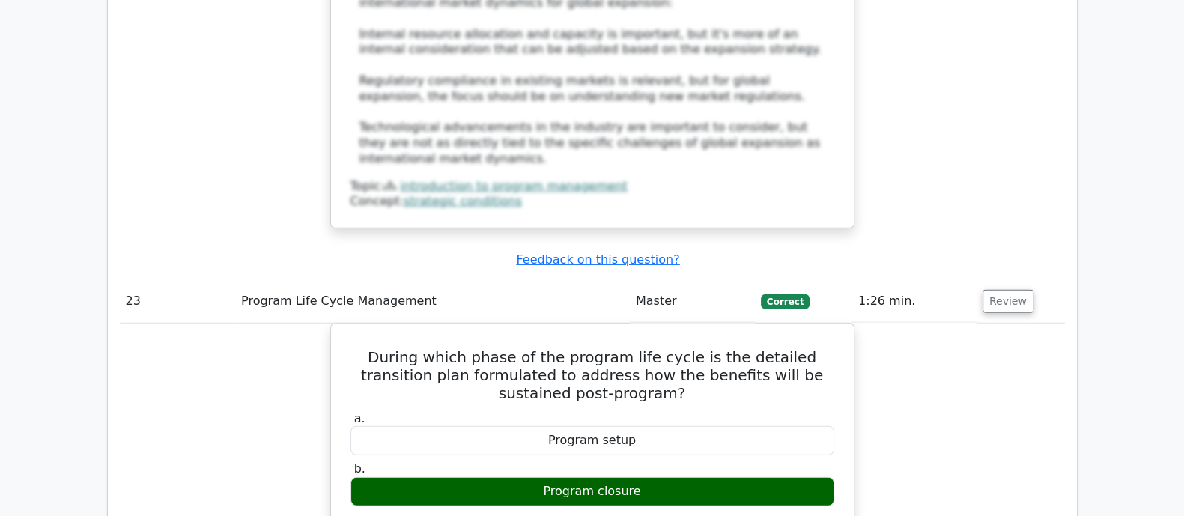
scroll to position [18904, 0]
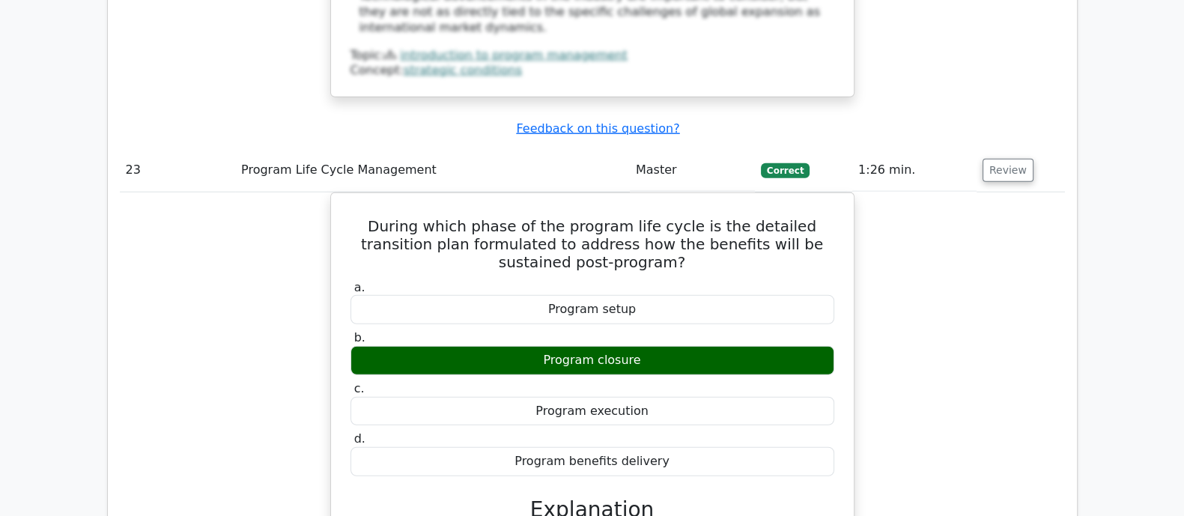
scroll to position [19091, 0]
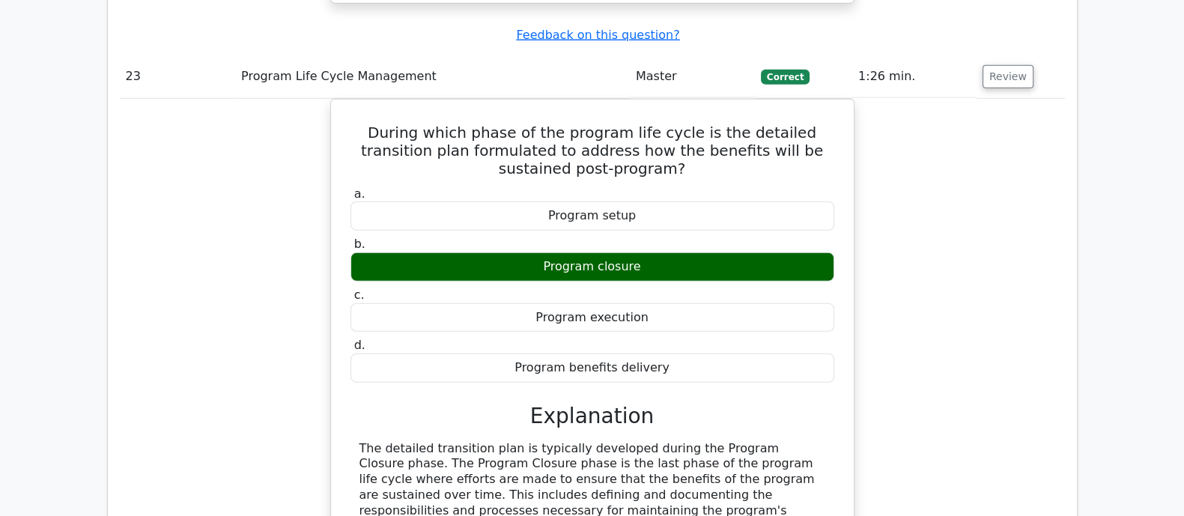
drag, startPoint x: 355, startPoint y: 61, endPoint x: 750, endPoint y: 360, distance: 495.5
copy div "In the conceptualization phase of a program, which activity is critical for ali…"
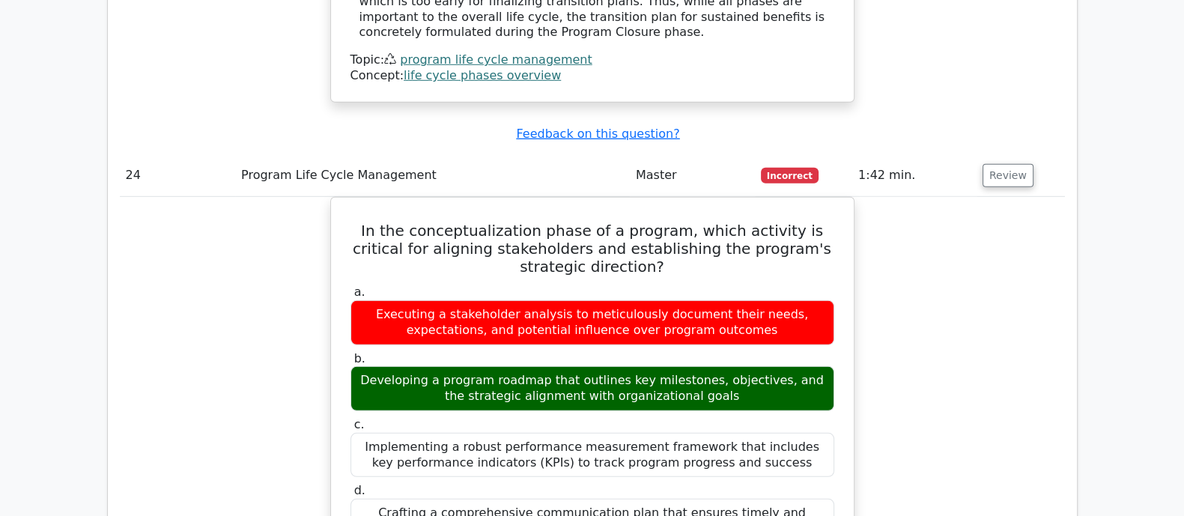
scroll to position [19746, 0]
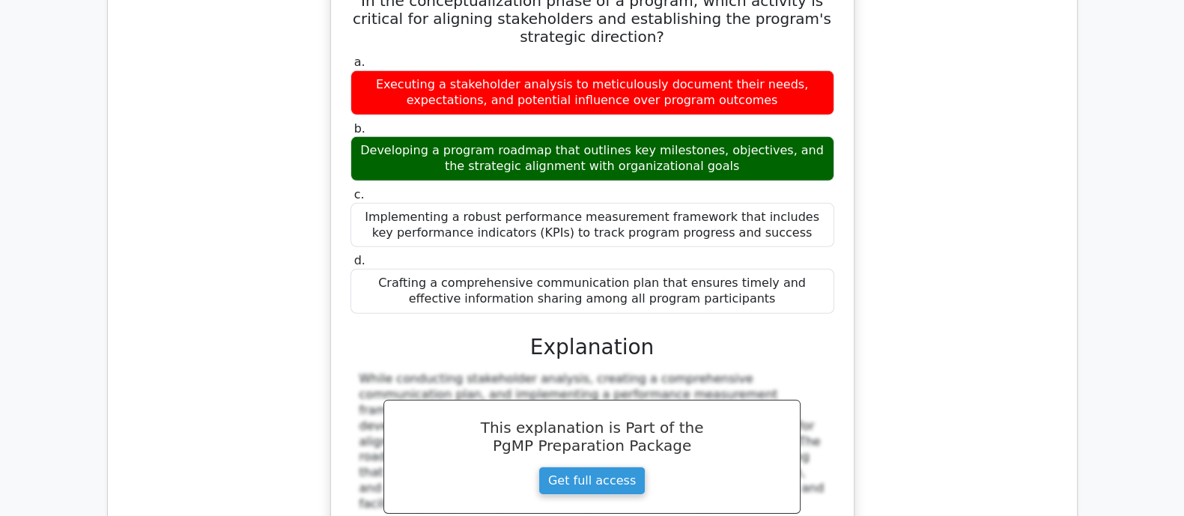
scroll to position [20027, 0]
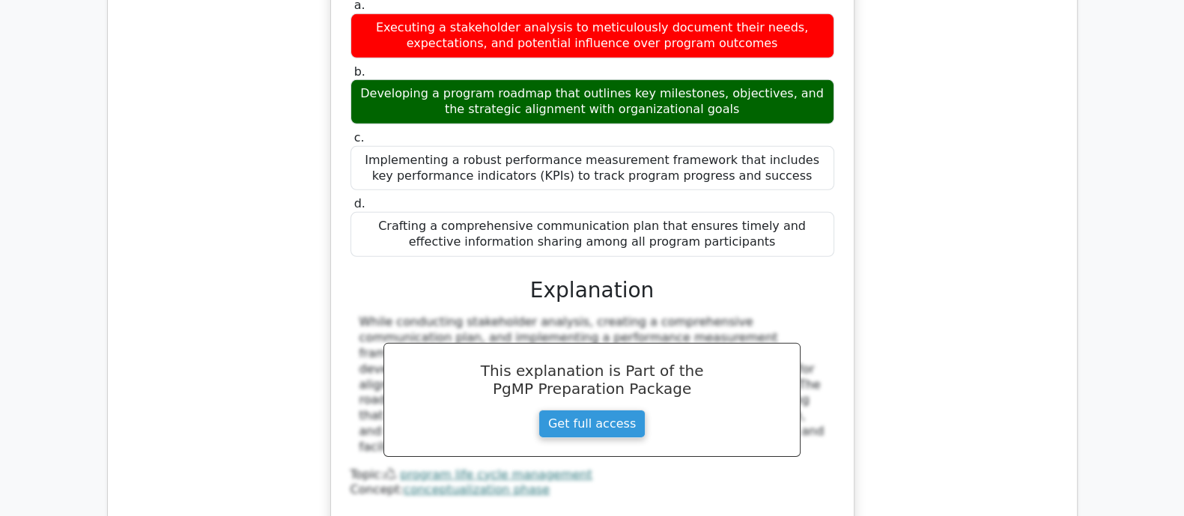
drag, startPoint x: 362, startPoint y: 118, endPoint x: 696, endPoint y: 329, distance: 394.7
copy div "GlobalTech Ltd., a multinational technology company, is managing several initia…"
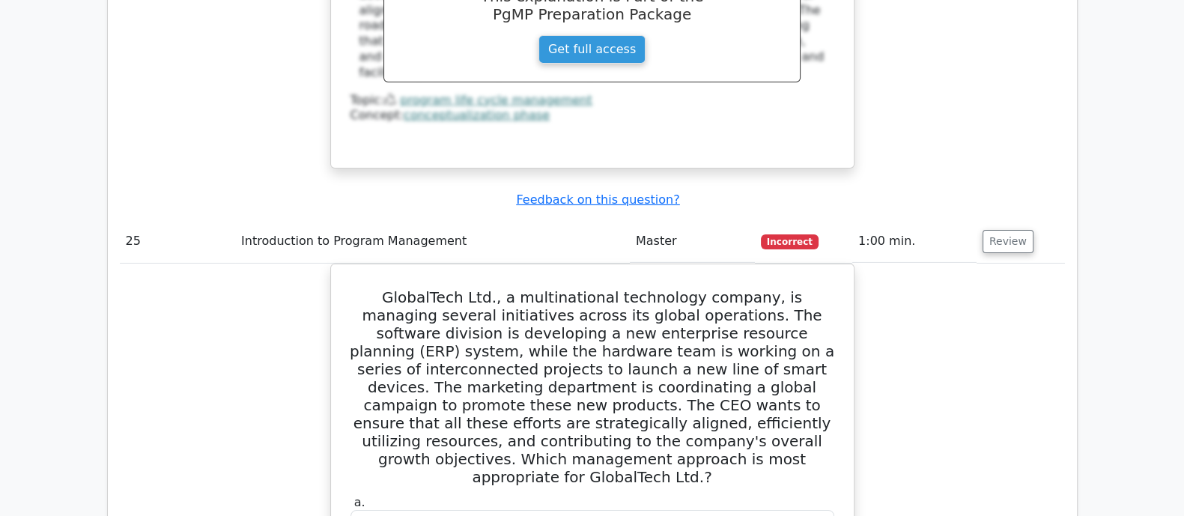
scroll to position [20588, 0]
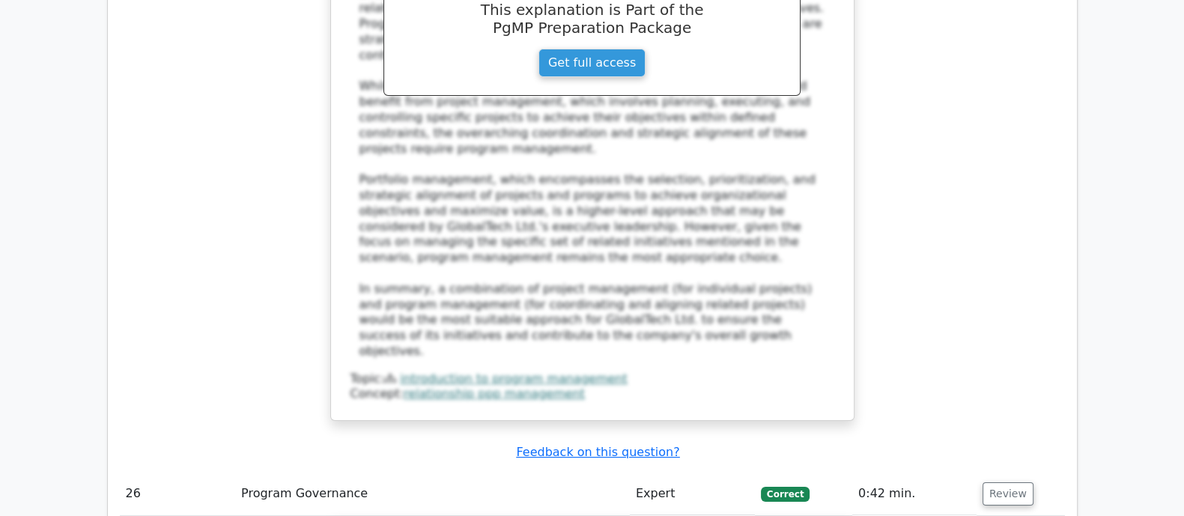
scroll to position [21337, 0]
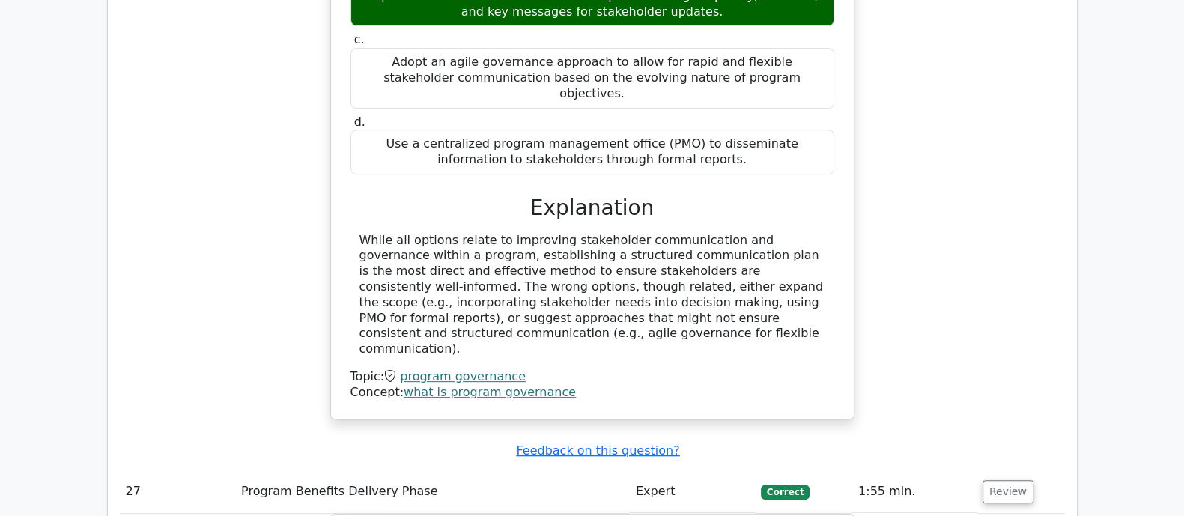
scroll to position [22179, 0]
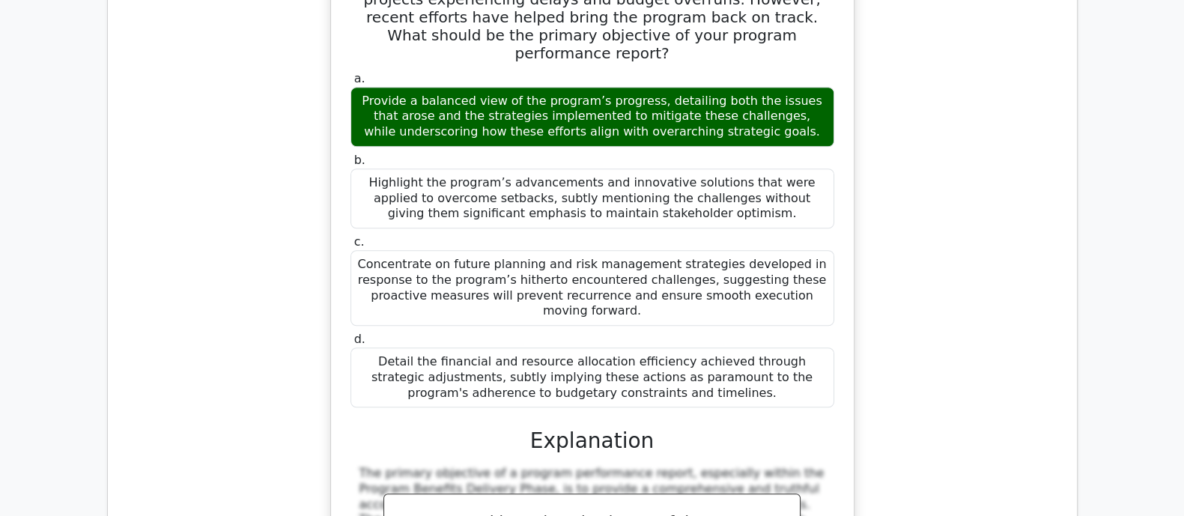
scroll to position [22928, 0]
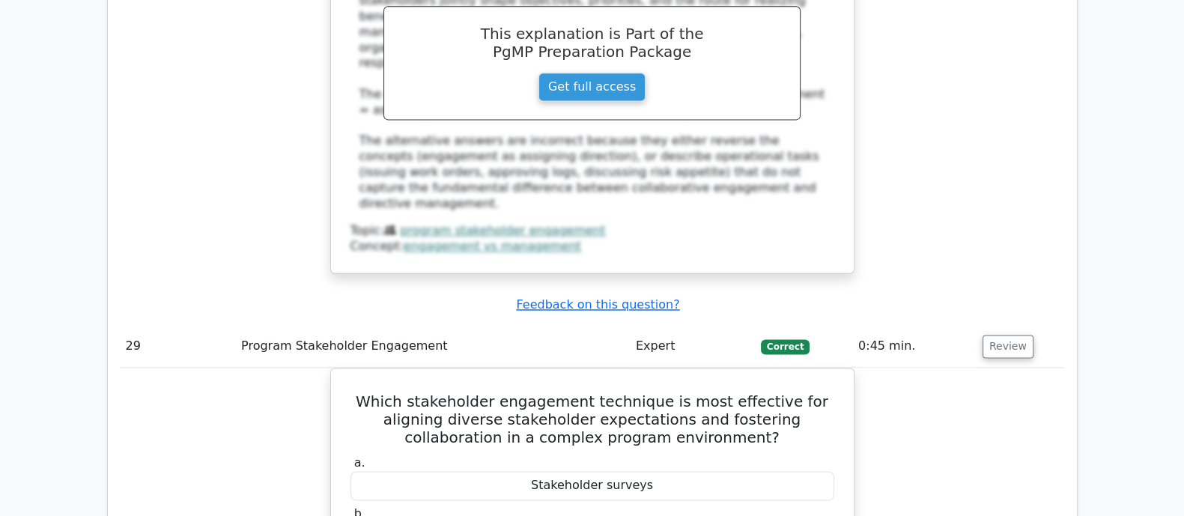
scroll to position [23957, 0]
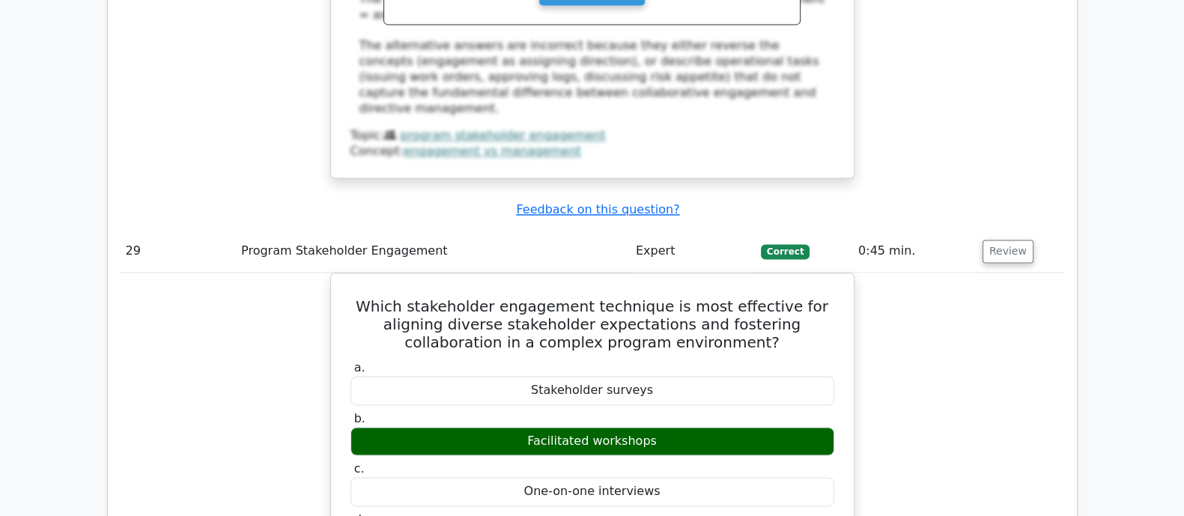
scroll to position [24145, 0]
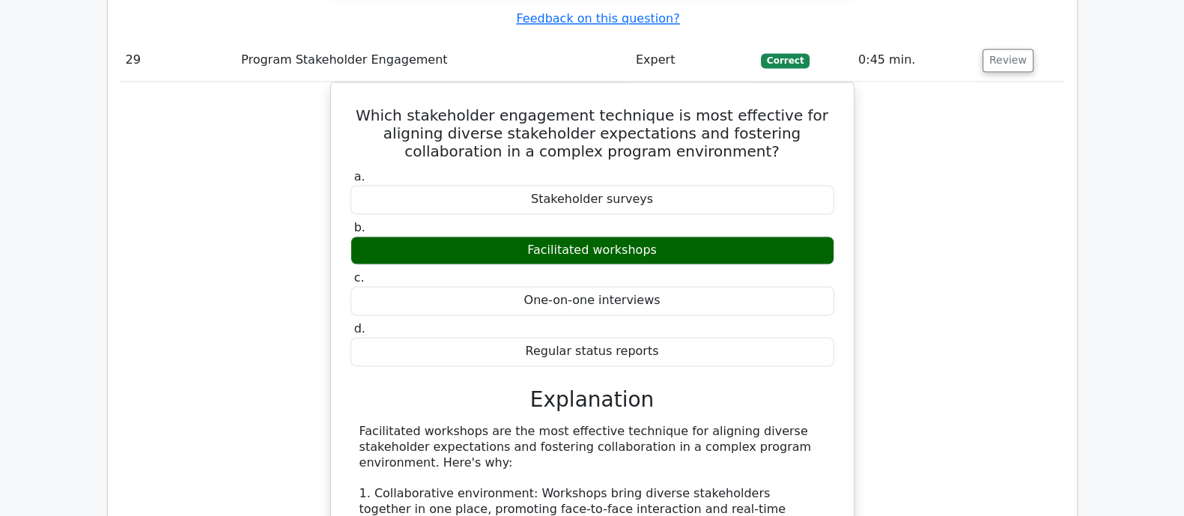
drag, startPoint x: 359, startPoint y: 82, endPoint x: 674, endPoint y: 331, distance: 401.4
copy div "A national infrastructure program financed by multiple grants has reached compl…"
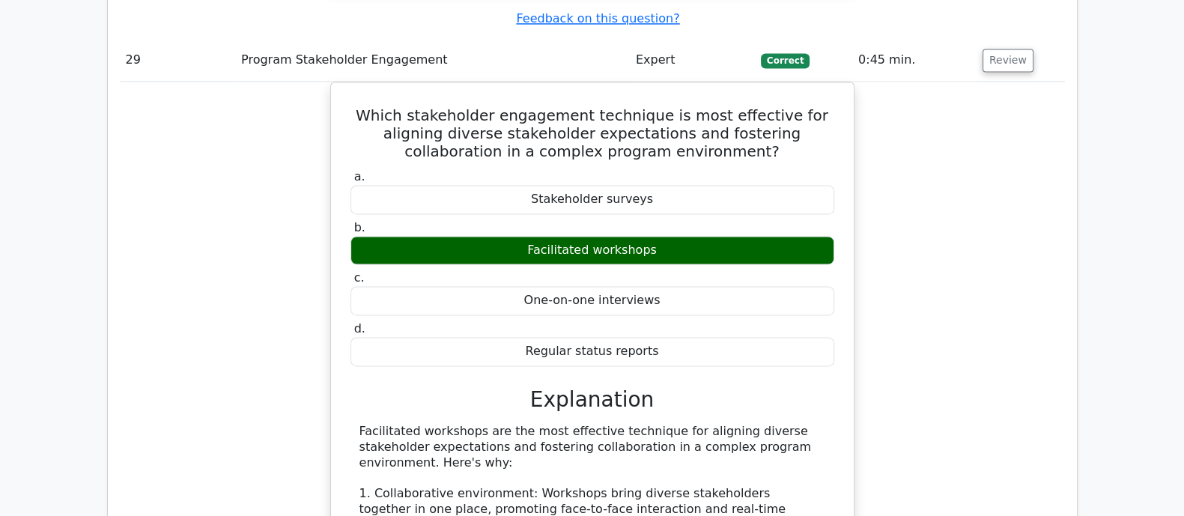
drag, startPoint x: 361, startPoint y: 91, endPoint x: 693, endPoint y: 381, distance: 440.4
copy div "A national infrastructure program financed by multiple grants has reached compl…"
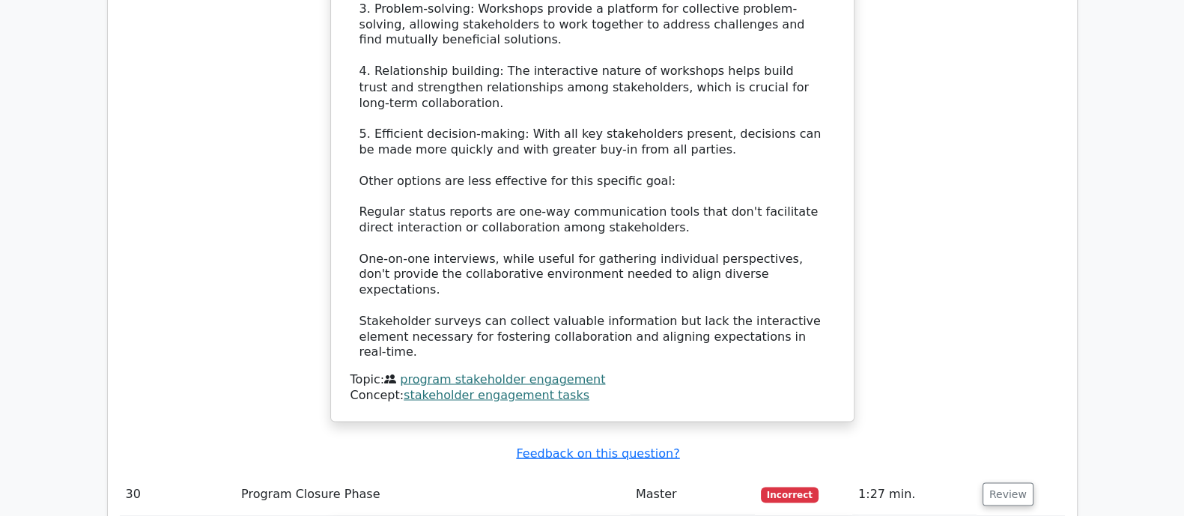
scroll to position [24894, 0]
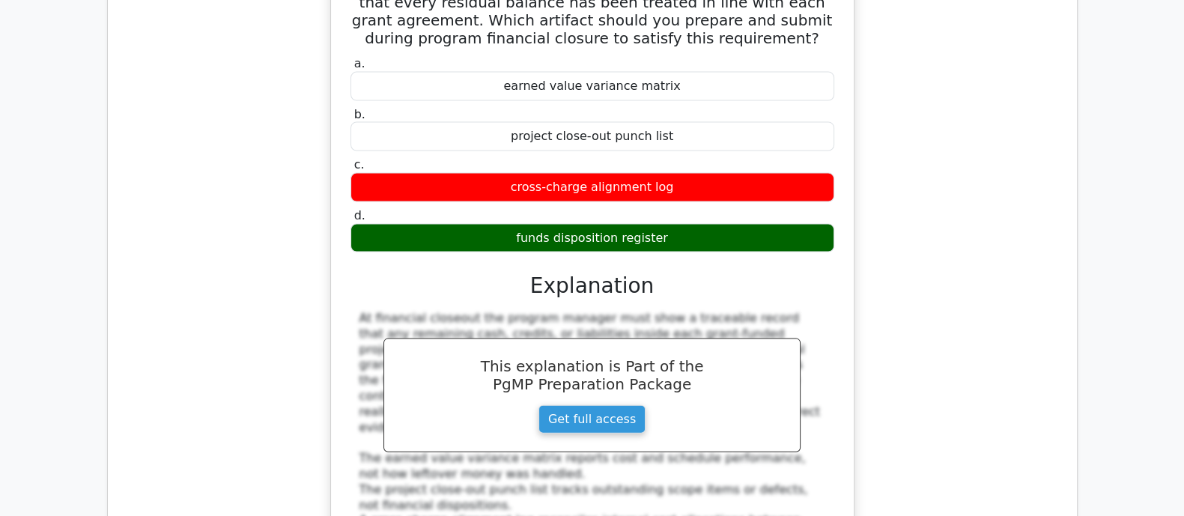
scroll to position [25362, 0]
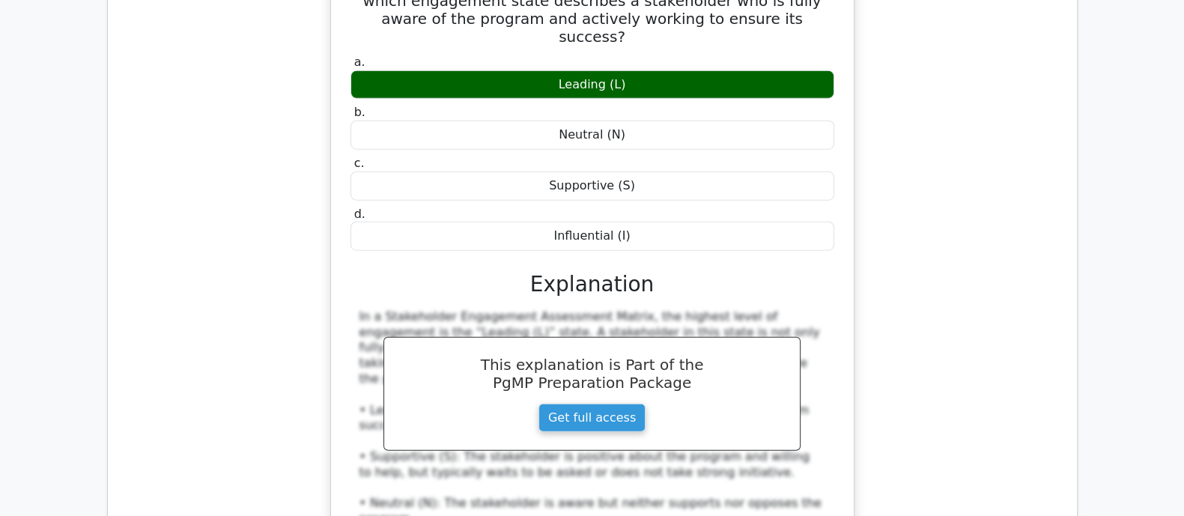
scroll to position [26111, 0]
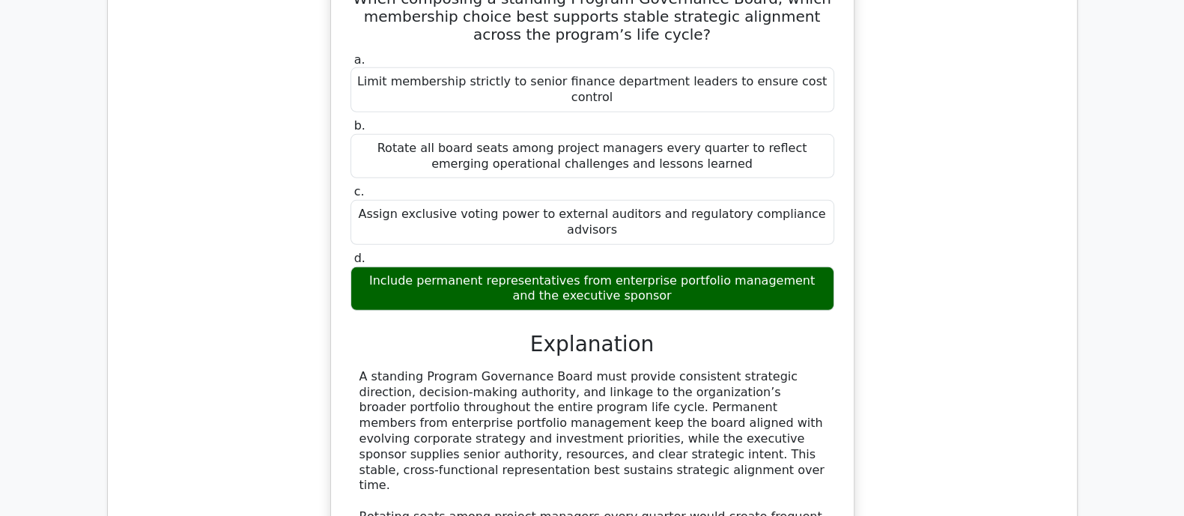
scroll to position [26953, 0]
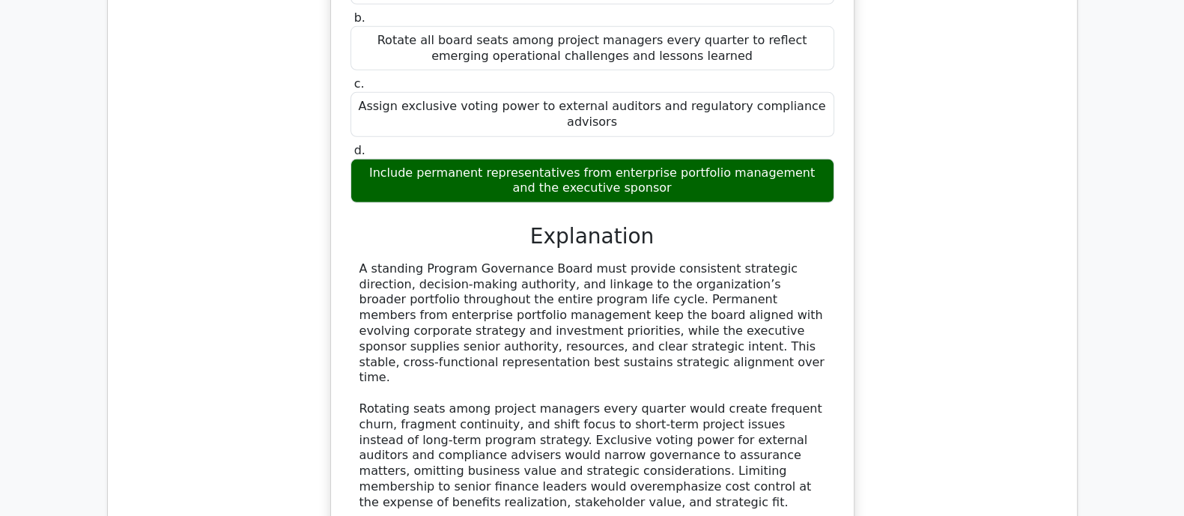
scroll to position [27140, 0]
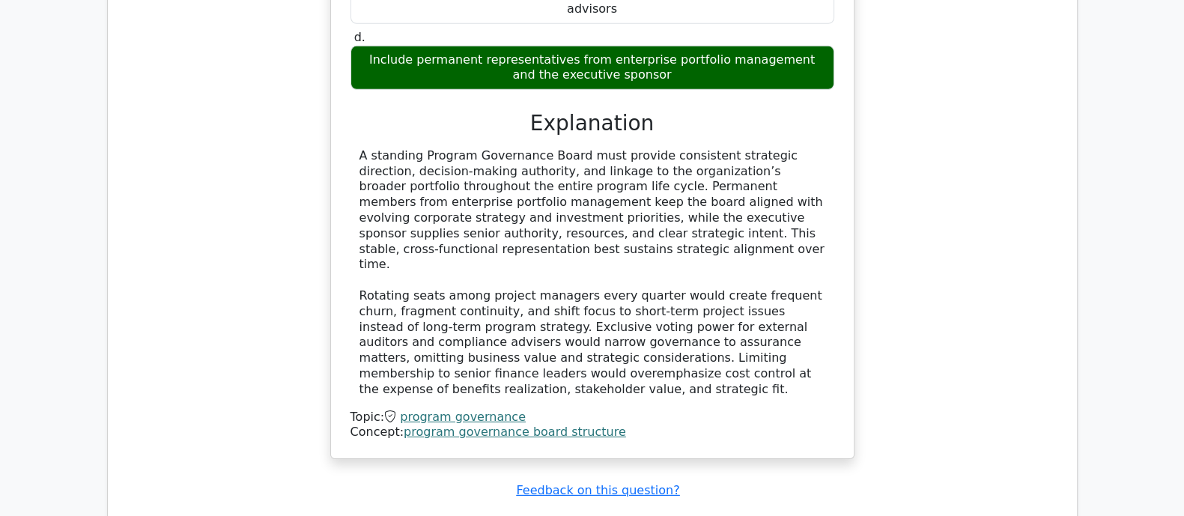
drag, startPoint x: 343, startPoint y: 52, endPoint x: 740, endPoint y: 312, distance: 474.9
copy div "During the Benefits Delivery phase, trend analysis shows that a leading indicat…"
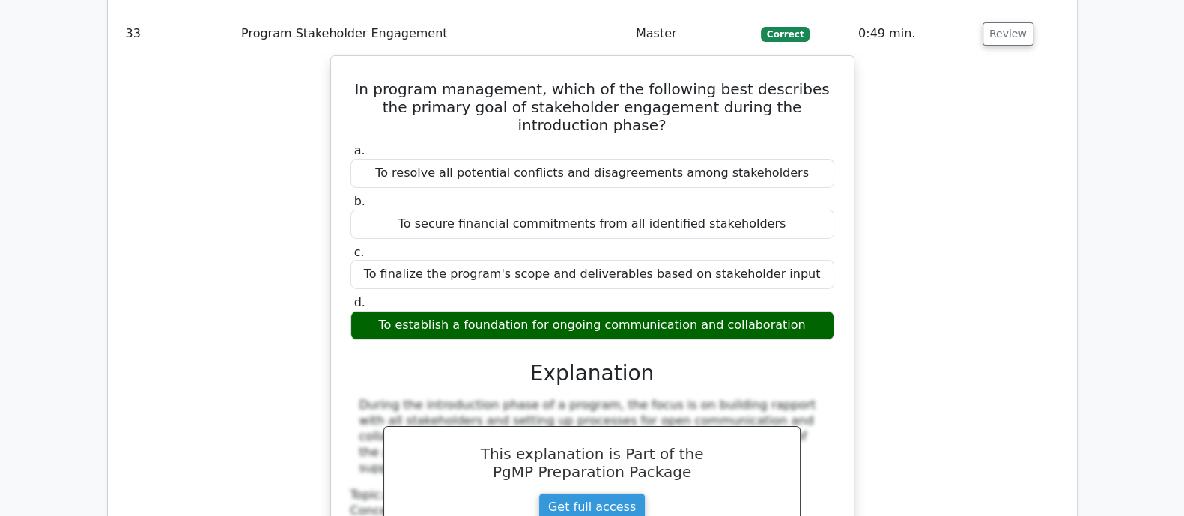
scroll to position [27795, 0]
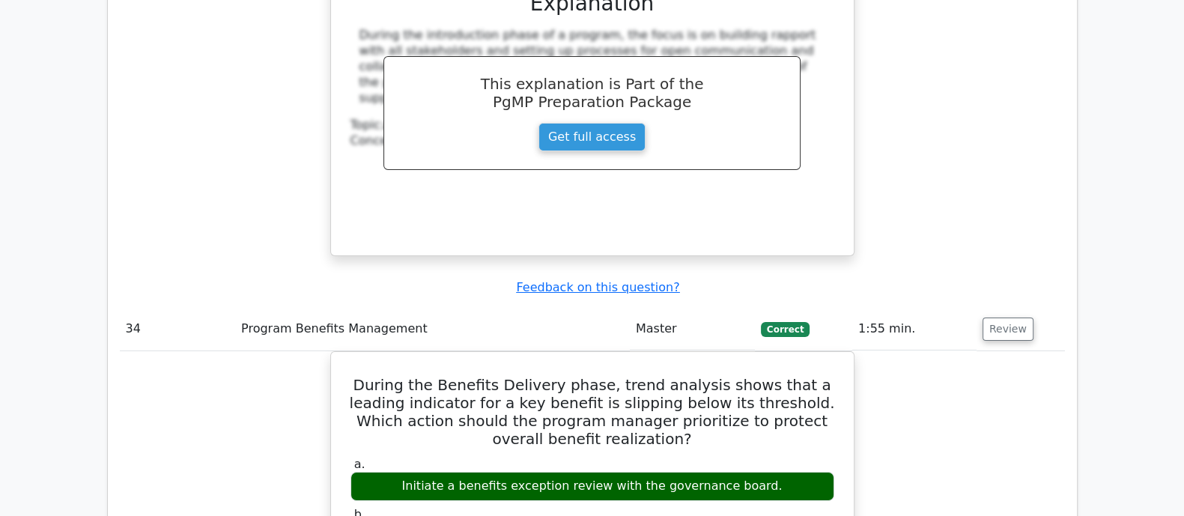
scroll to position [27982, 0]
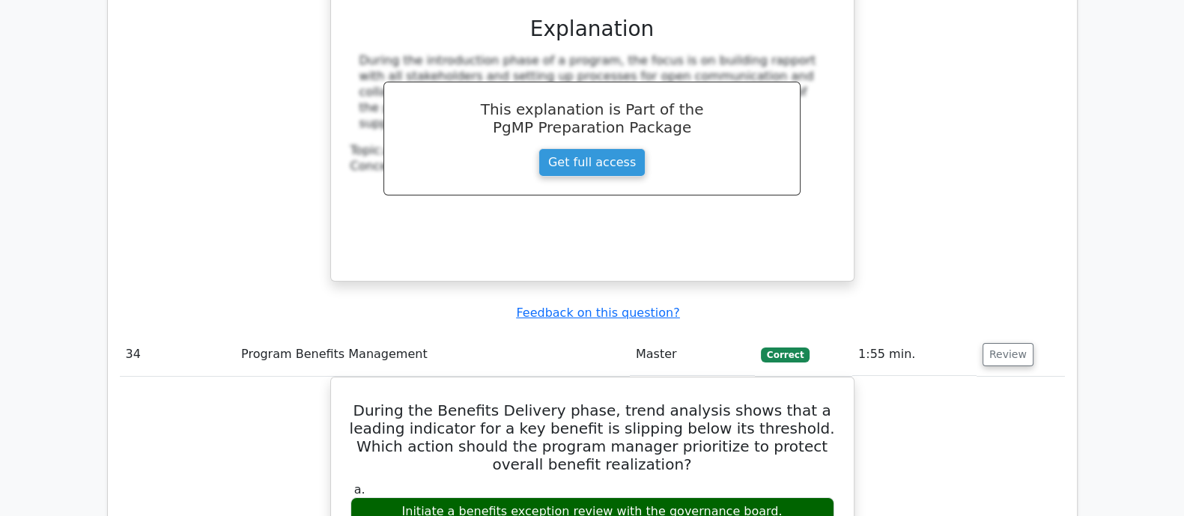
drag, startPoint x: 359, startPoint y: 44, endPoint x: 807, endPoint y: 282, distance: 507.1
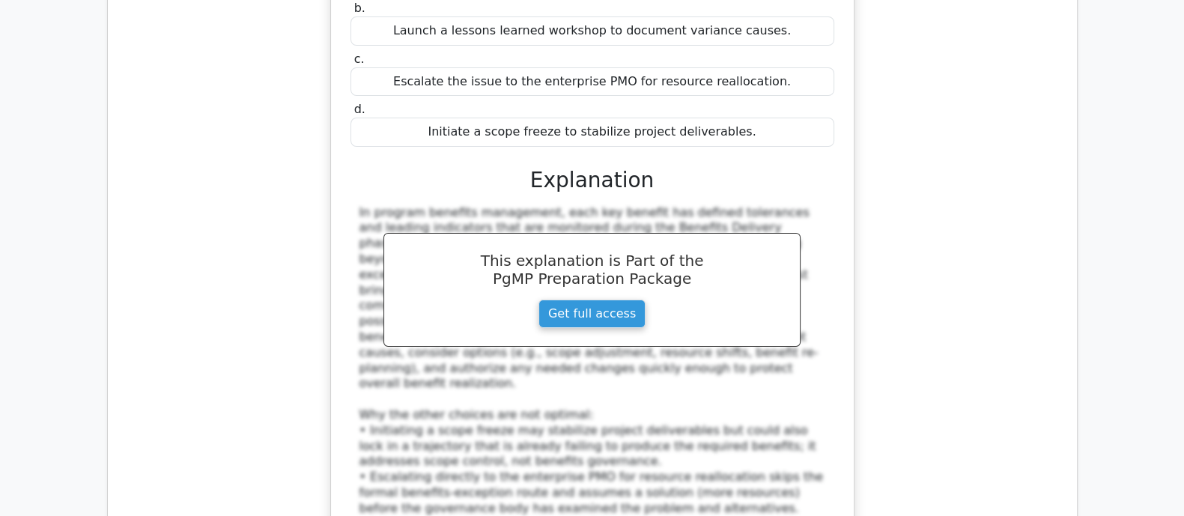
scroll to position [28544, 0]
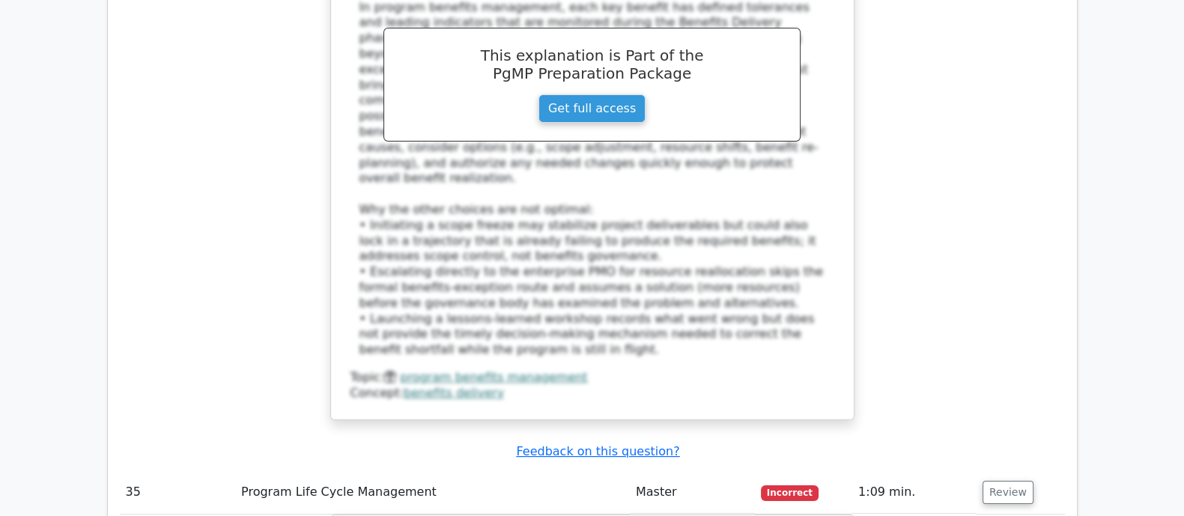
scroll to position [28731, 0]
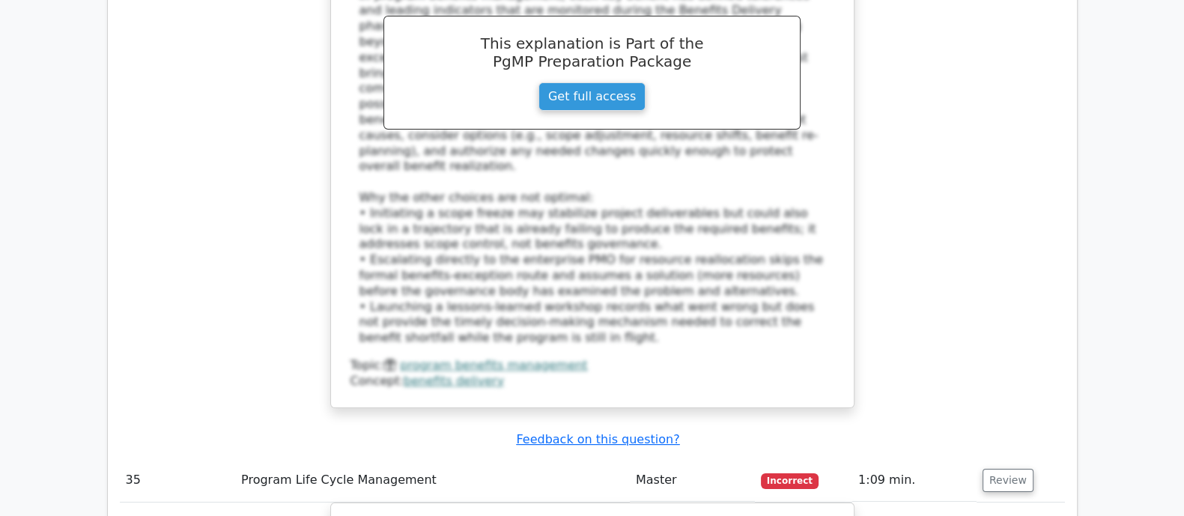
drag, startPoint x: 360, startPoint y: 156, endPoint x: 682, endPoint y: 441, distance: 429.6
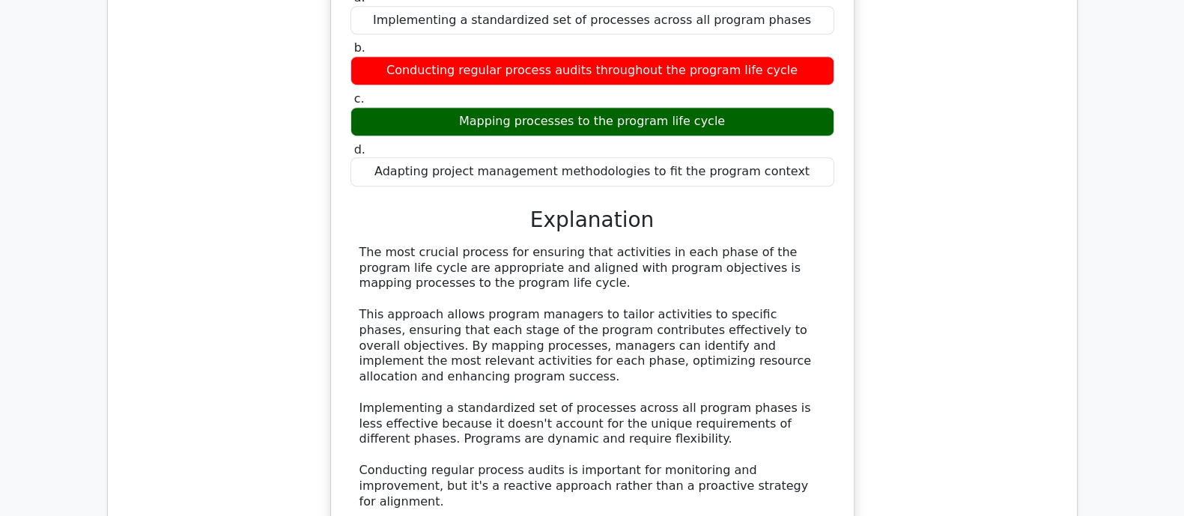
scroll to position [29480, 0]
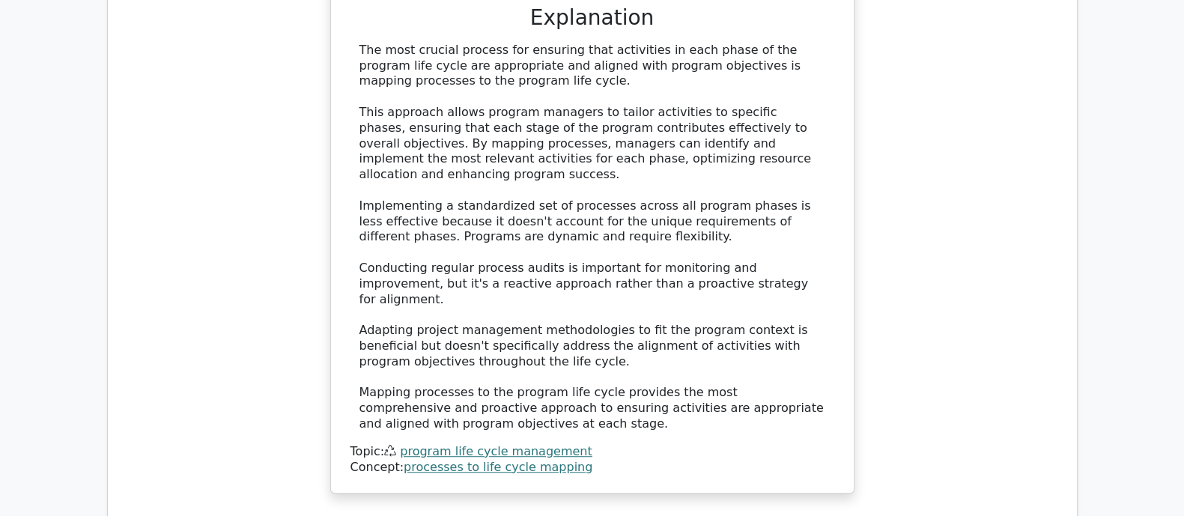
scroll to position [29573, 0]
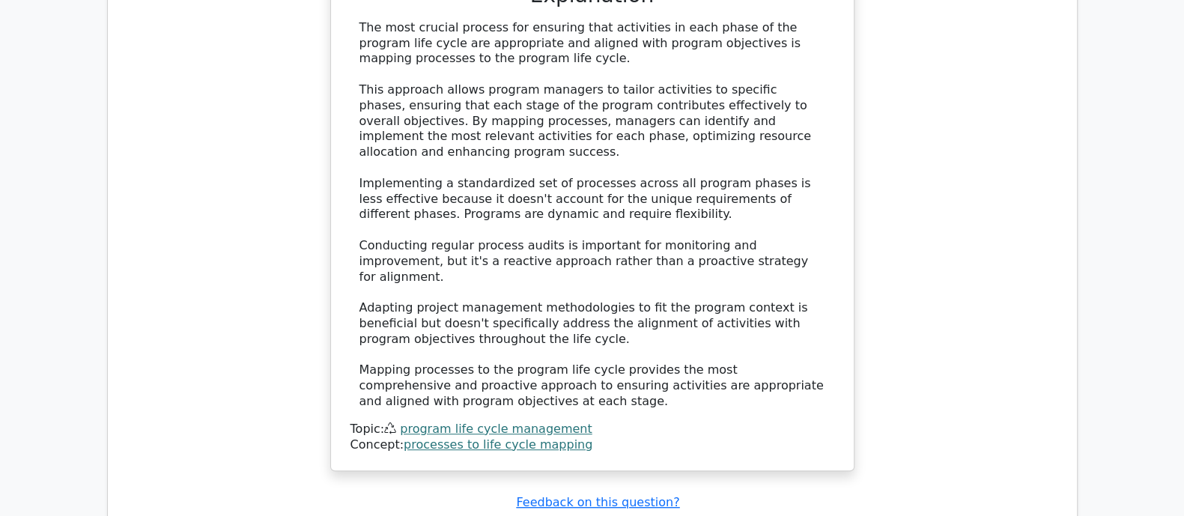
drag, startPoint x: 366, startPoint y: 123, endPoint x: 822, endPoint y: 402, distance: 534.7
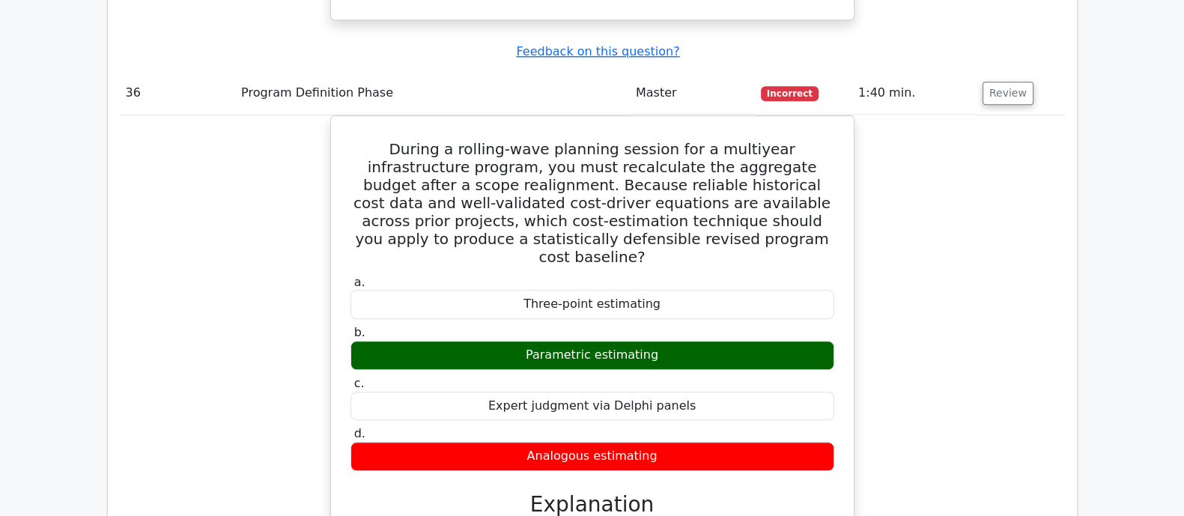
scroll to position [30135, 0]
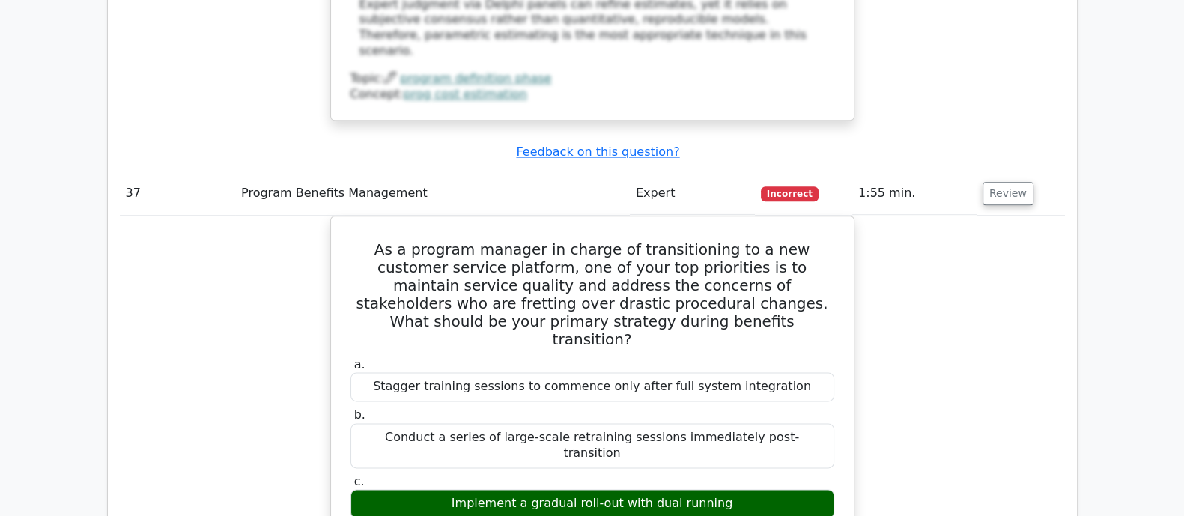
scroll to position [31071, 0]
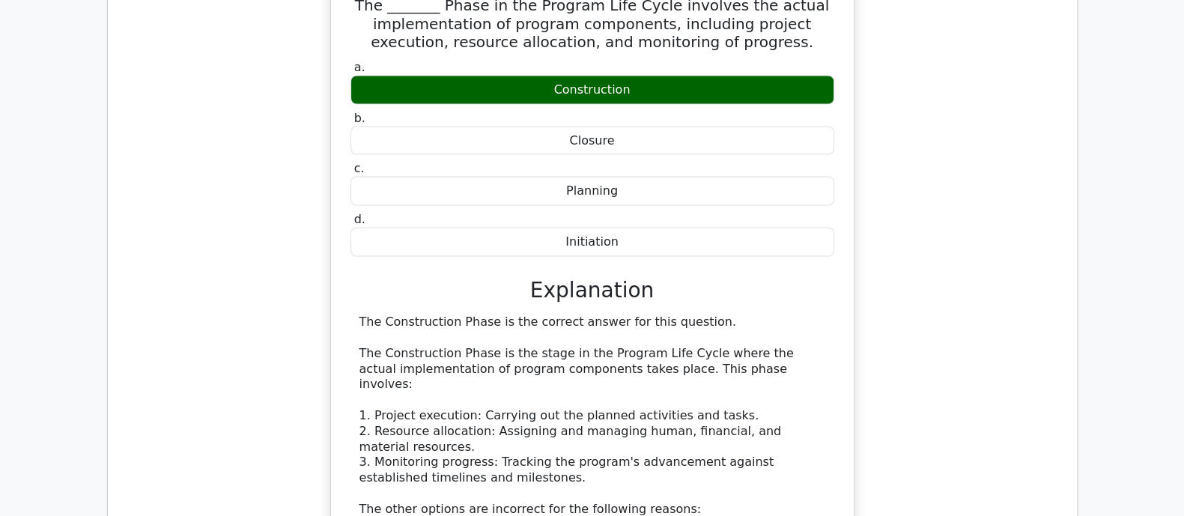
scroll to position [32007, 0]
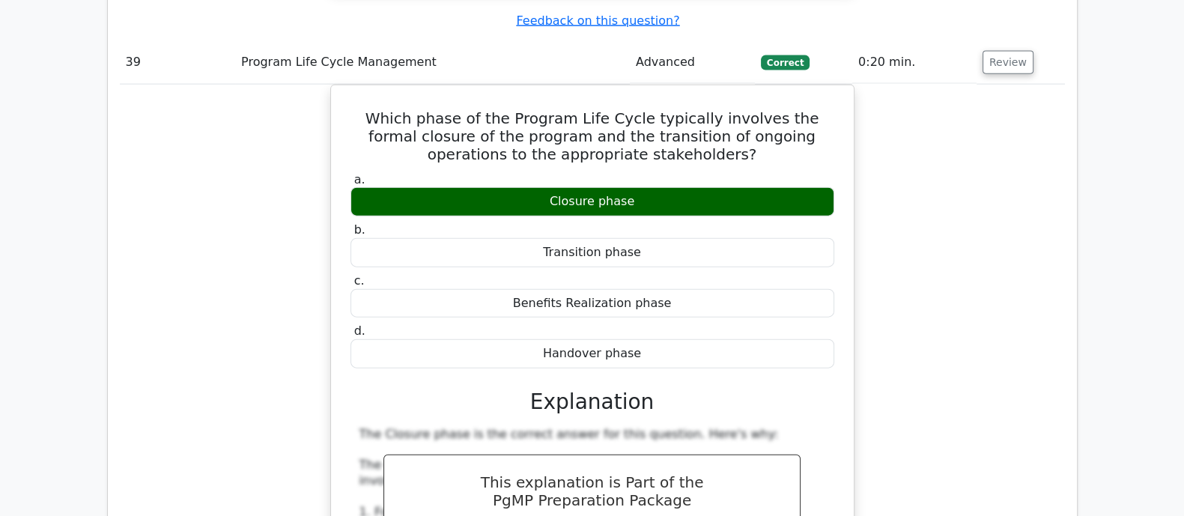
scroll to position [32849, 0]
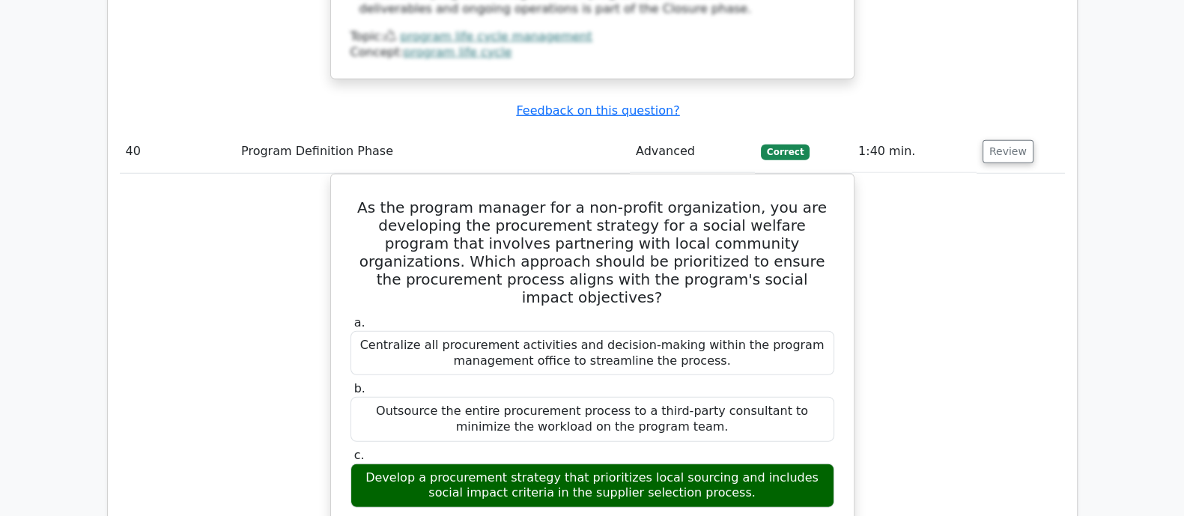
scroll to position [33691, 0]
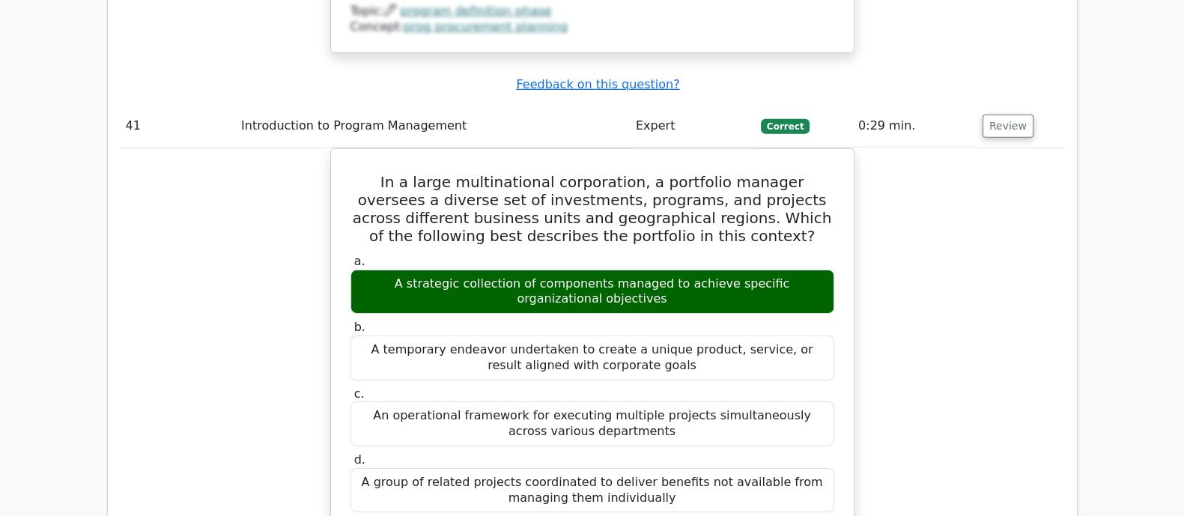
scroll to position [34440, 0]
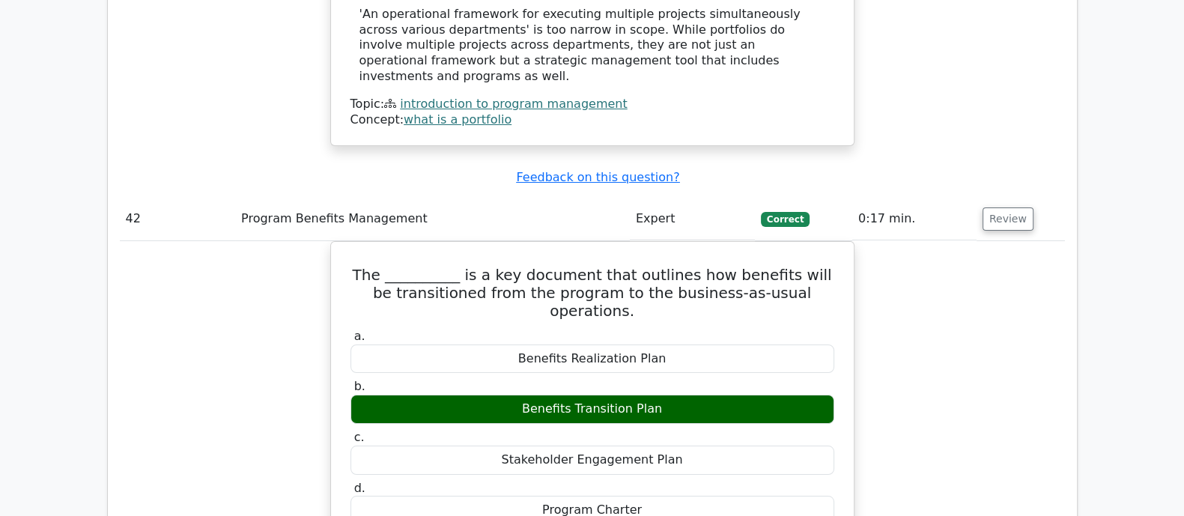
scroll to position [35189, 0]
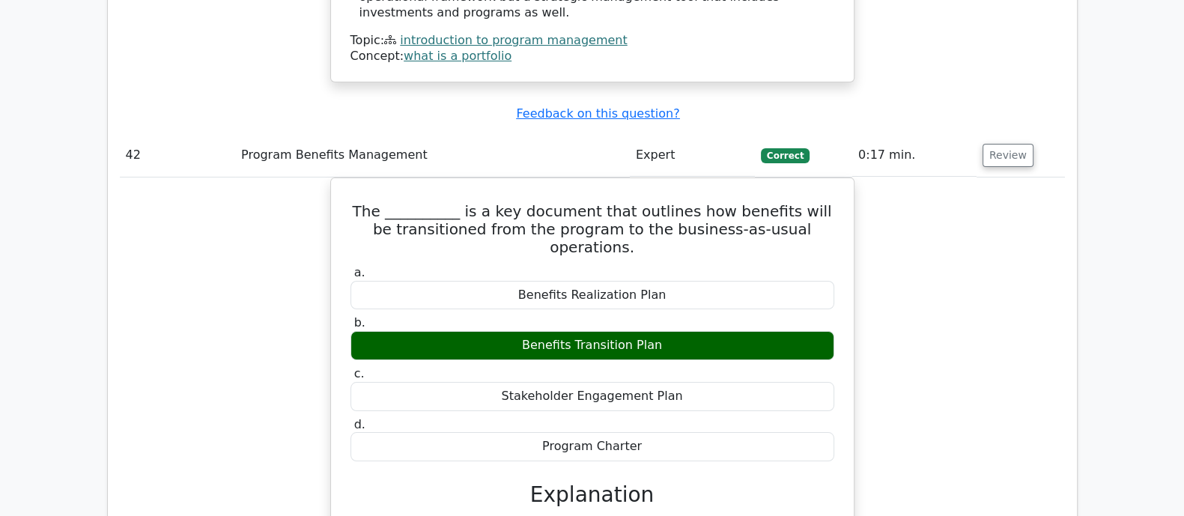
scroll to position [35469, 0]
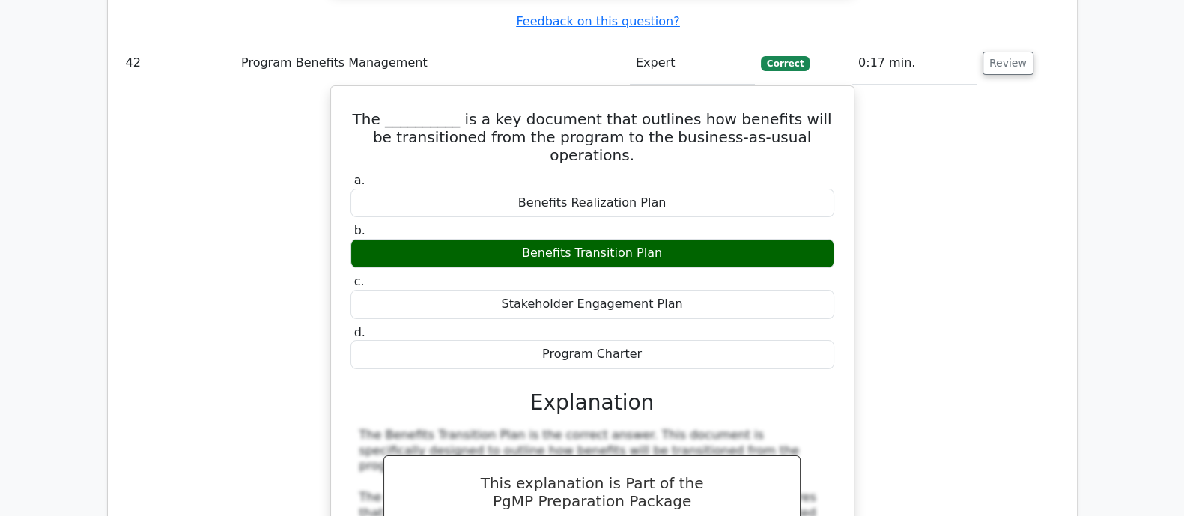
drag, startPoint x: 345, startPoint y: 156, endPoint x: 716, endPoint y: 413, distance: 451.1
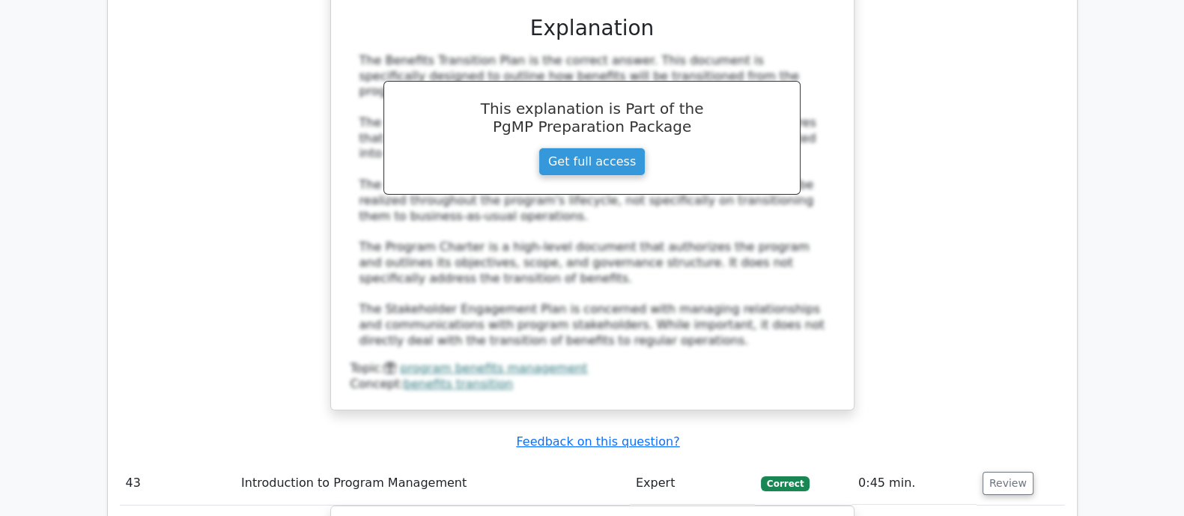
scroll to position [36124, 0]
